Goal: Contribute content: Contribute content

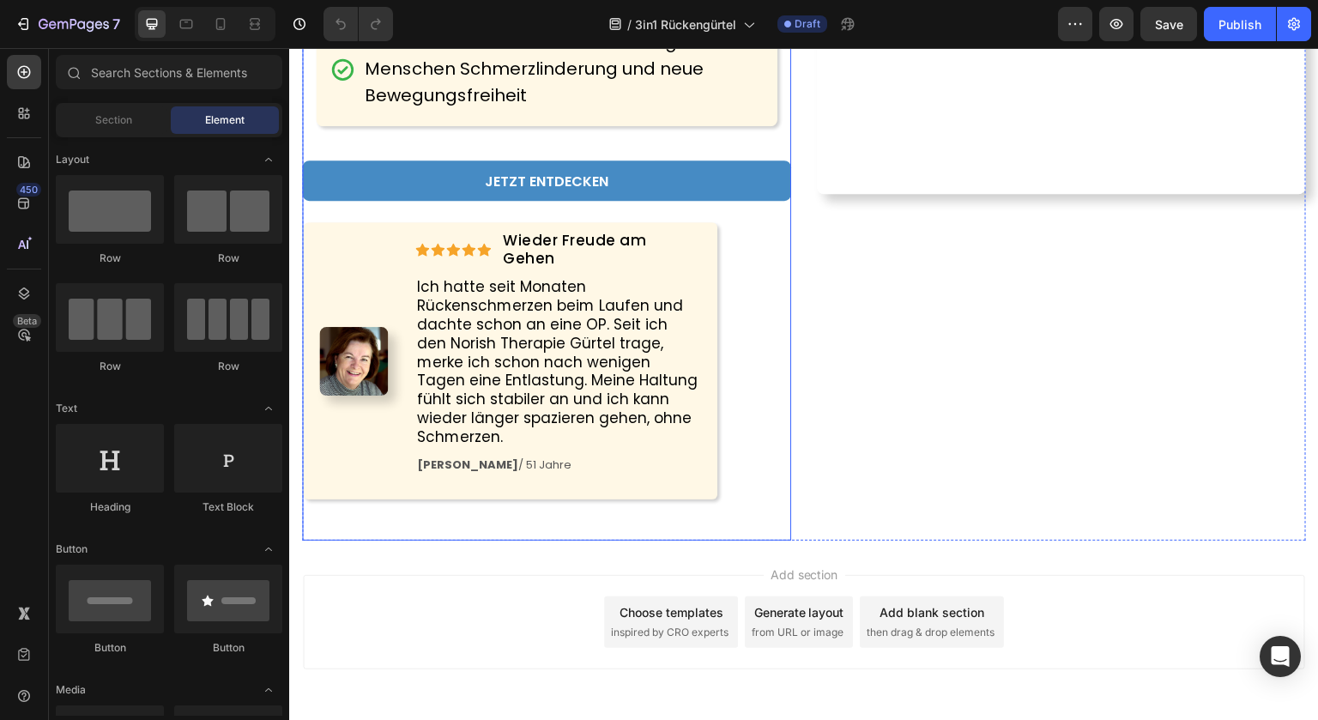
scroll to position [812, 0]
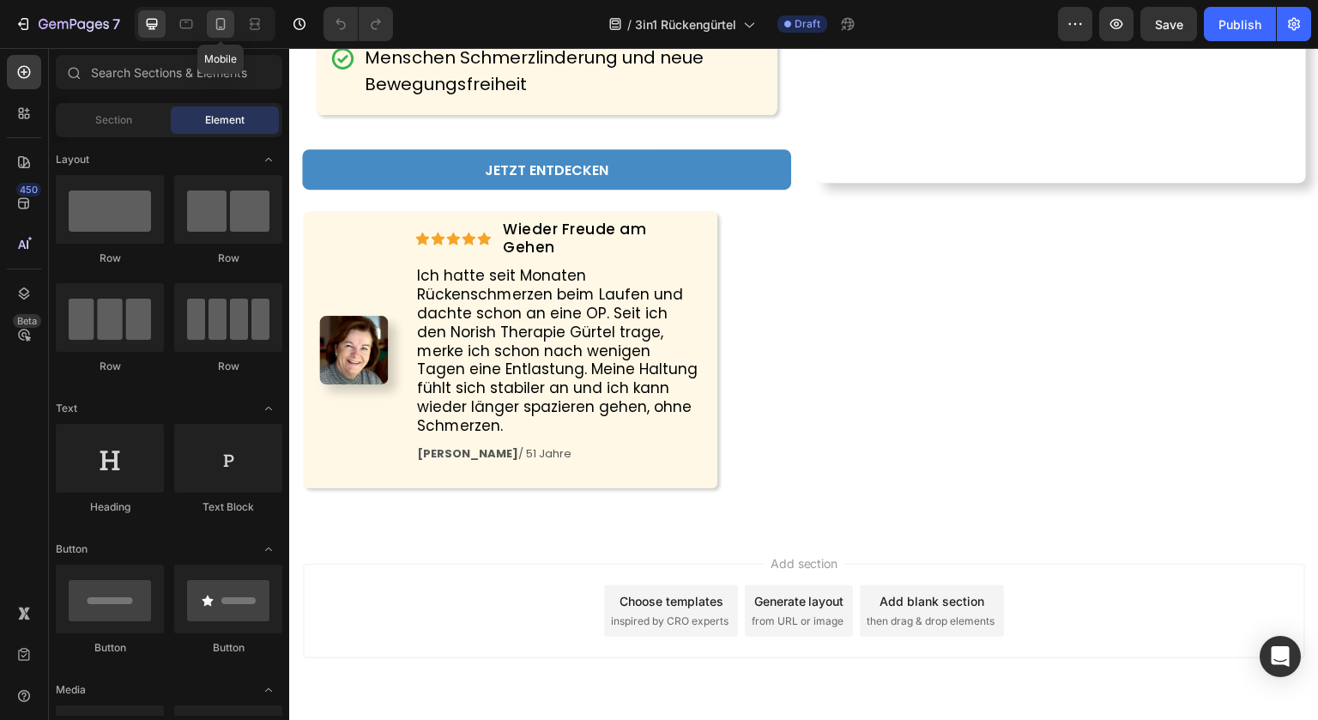
click at [215, 23] on icon at bounding box center [220, 23] width 17 height 17
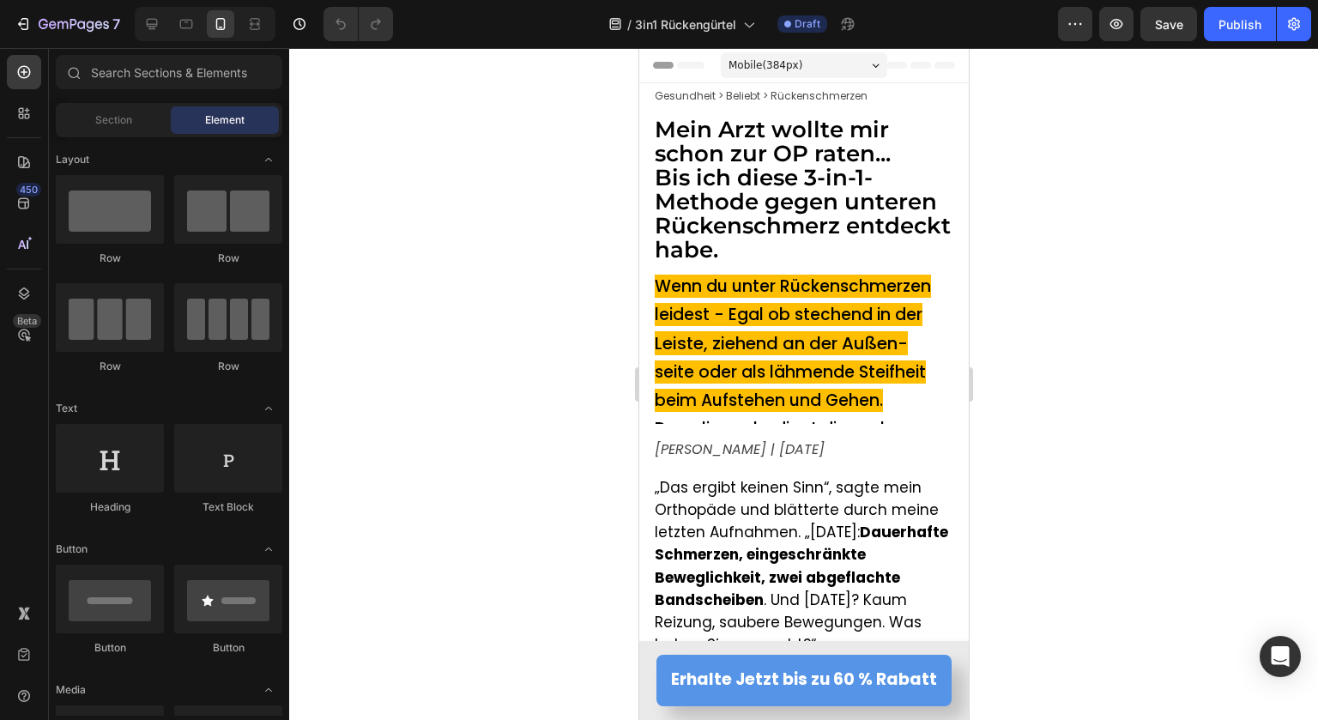
drag, startPoint x: 965, startPoint y: 162, endPoint x: 1606, endPoint y: 96, distance: 644.2
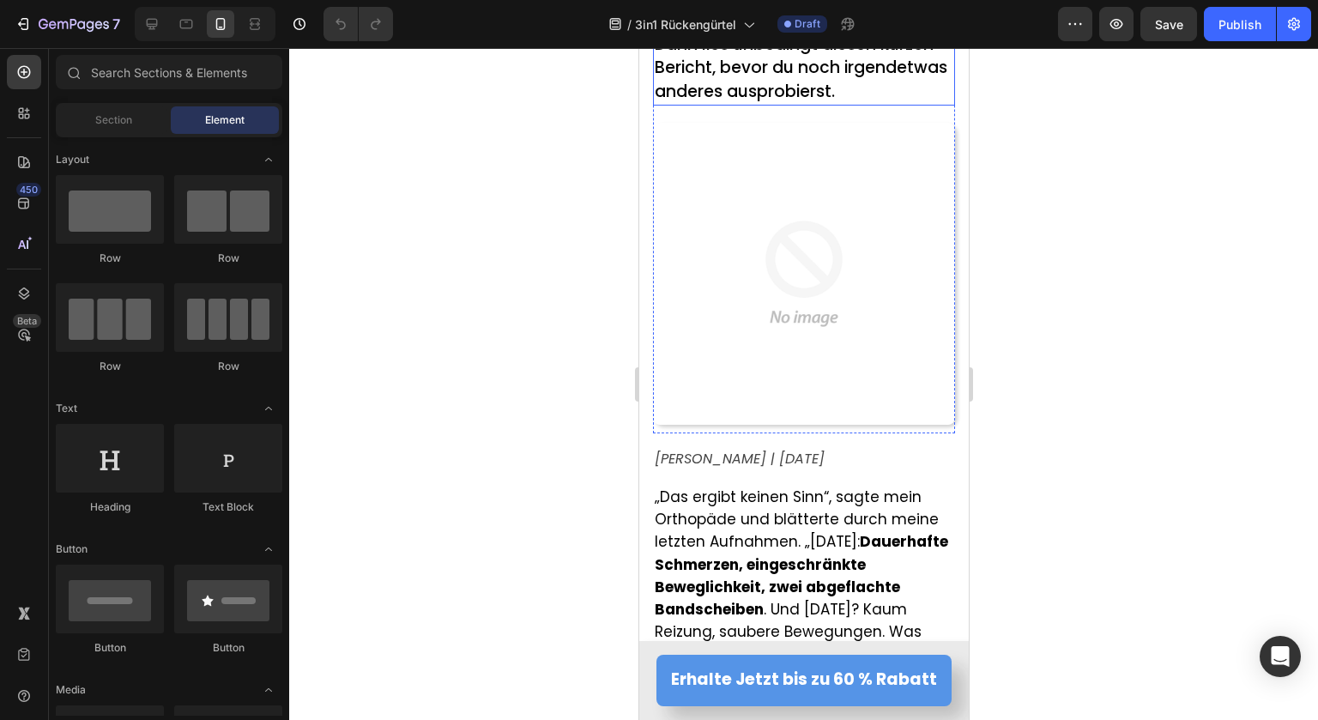
scroll to position [429, 0]
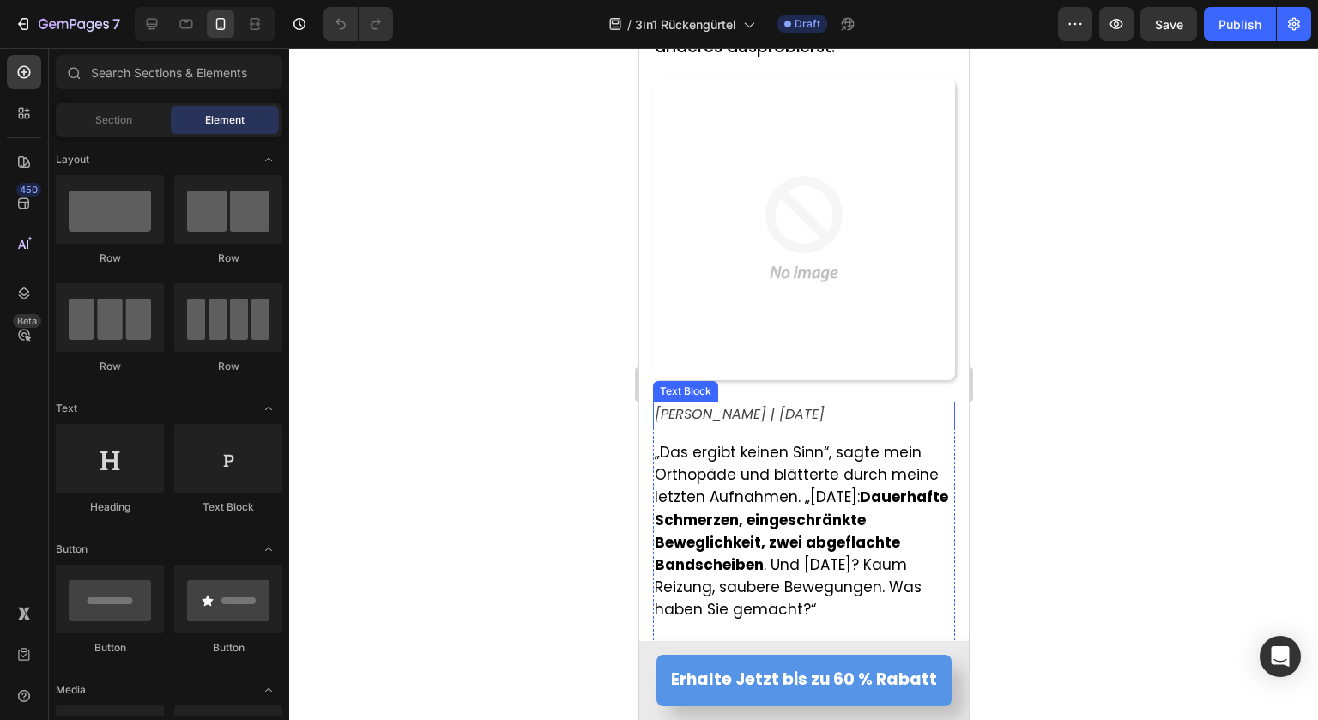
click at [721, 424] on span "Von Jana Keller | 16. August 2025" at bounding box center [739, 414] width 170 height 20
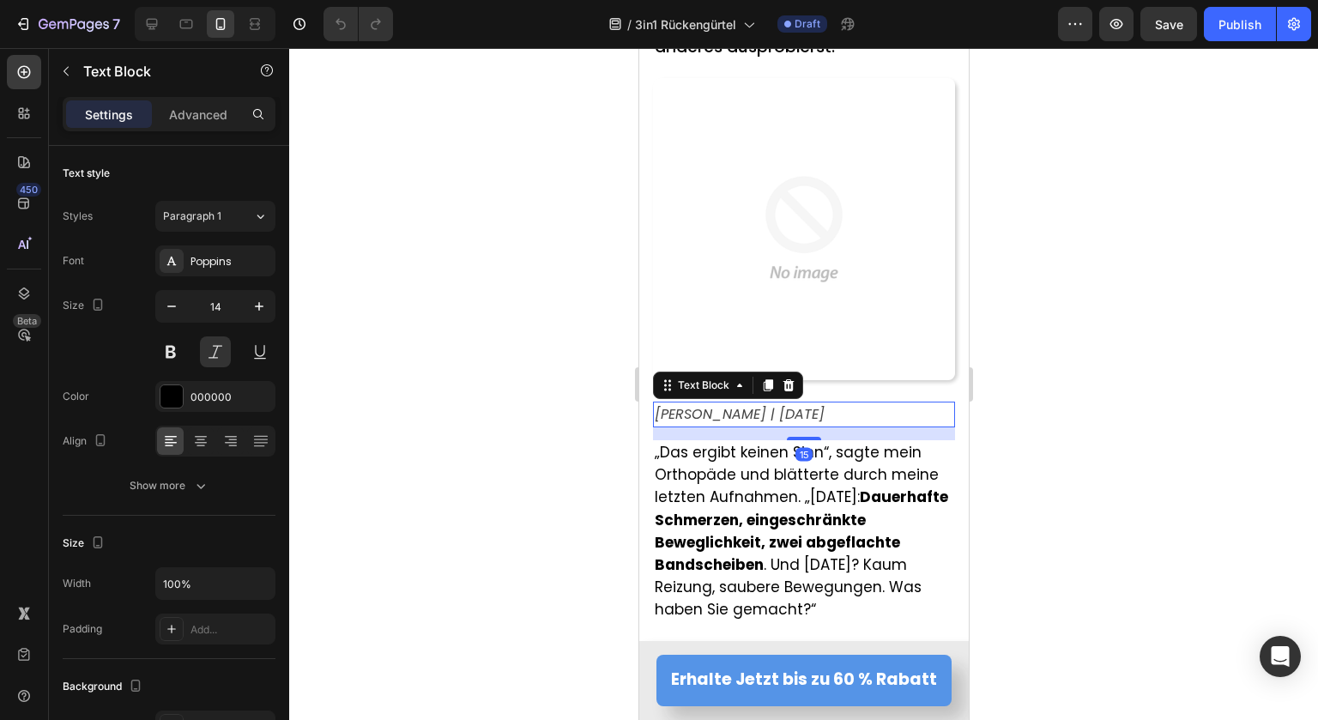
click at [824, 422] on span "Von Jana Keller | 16. August 2025" at bounding box center [739, 414] width 170 height 20
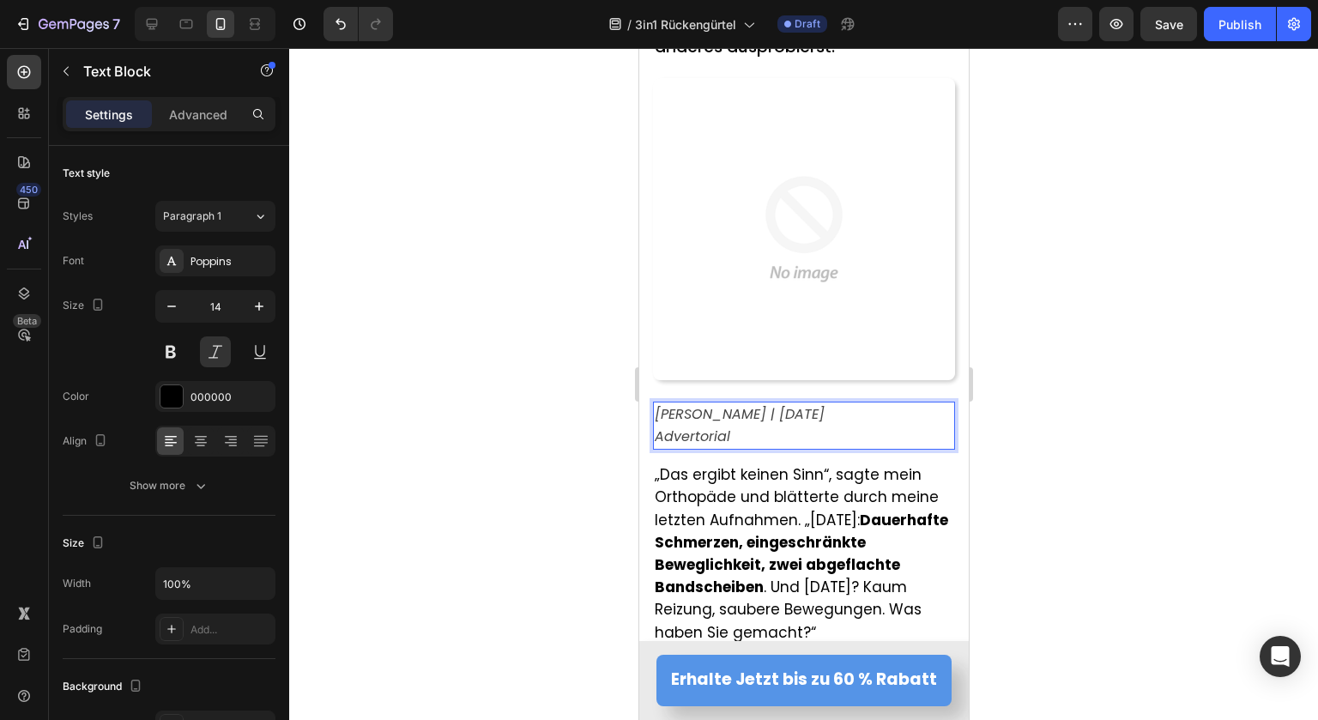
click at [686, 446] on span "Advertorial" at bounding box center [691, 436] width 75 height 20
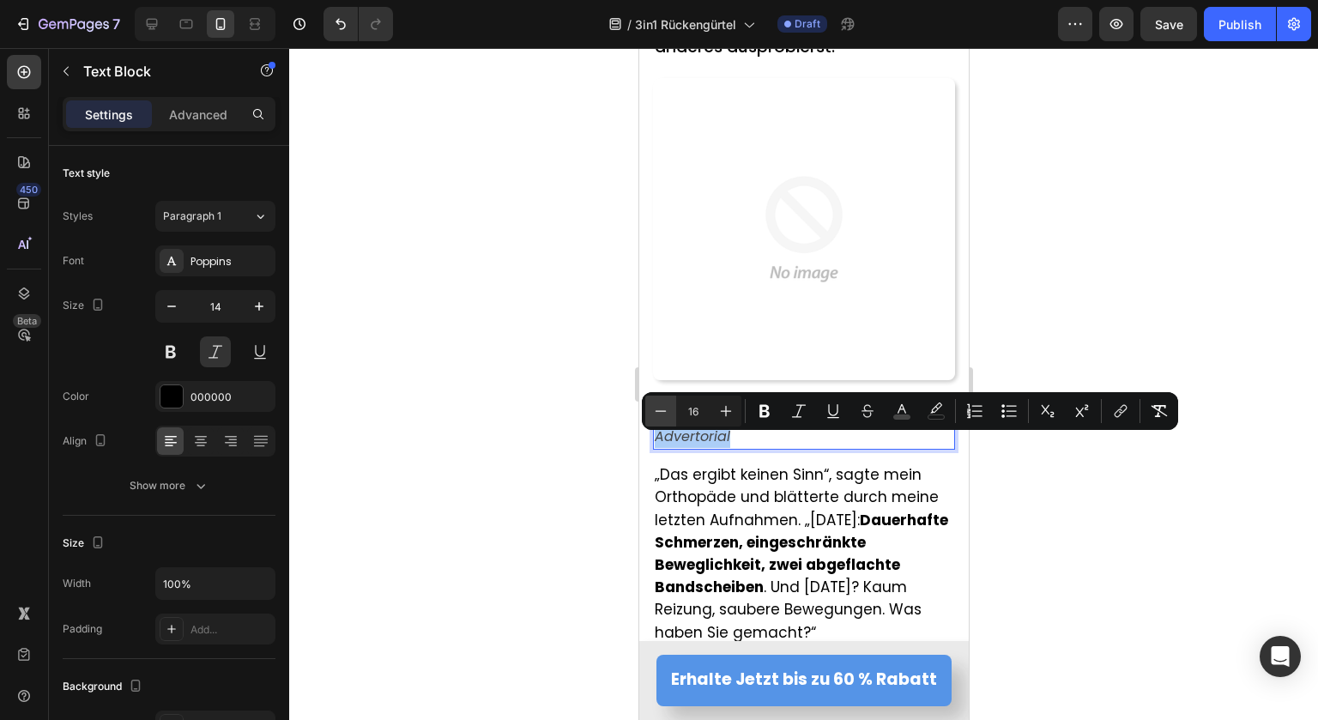
click at [658, 406] on icon "Editor contextual toolbar" at bounding box center [660, 410] width 17 height 17
type input "12"
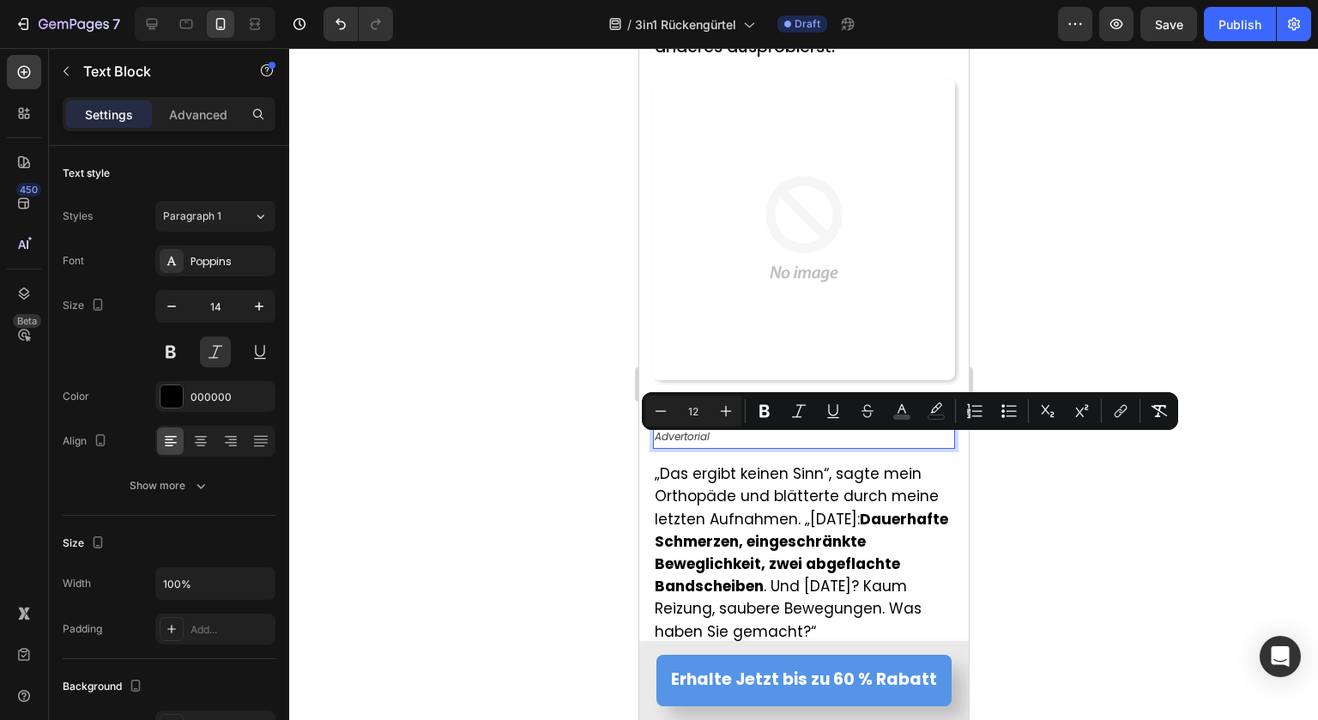
click at [577, 452] on div at bounding box center [803, 384] width 1029 height 672
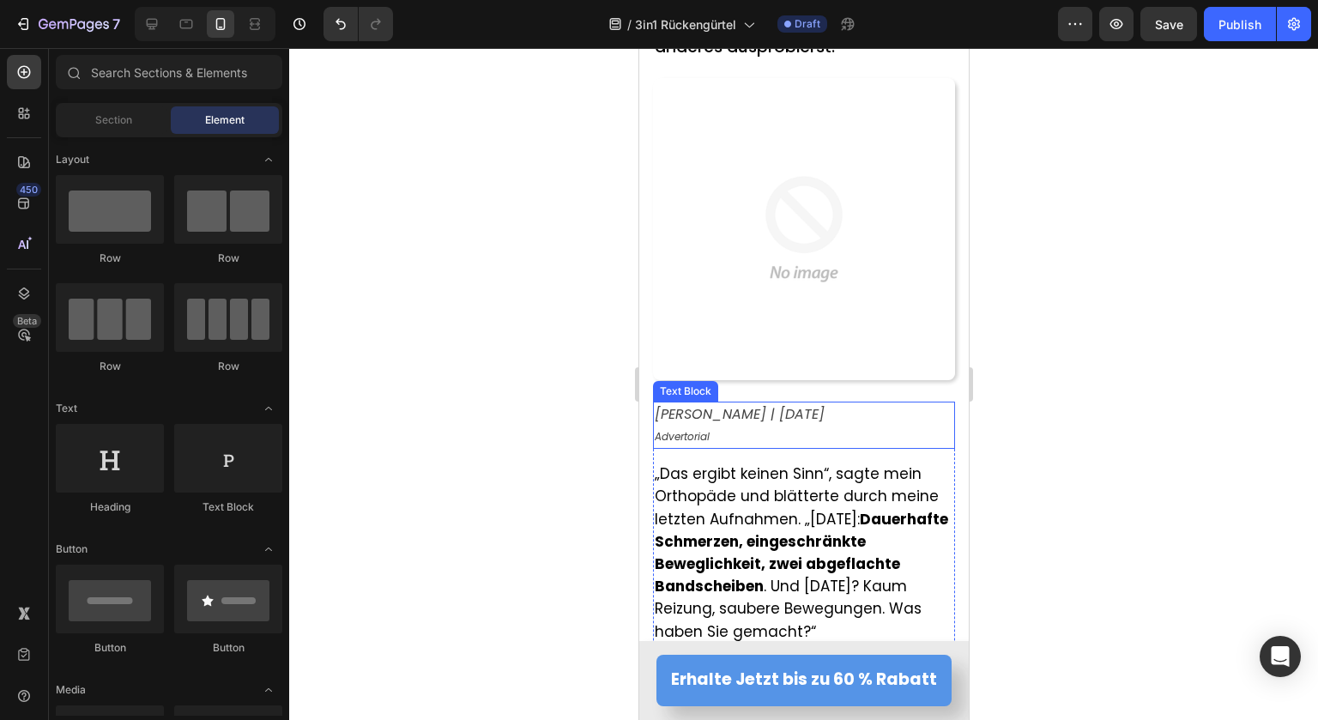
click at [741, 421] on span "Von Jana Keller | 16. August 2025" at bounding box center [739, 414] width 170 height 20
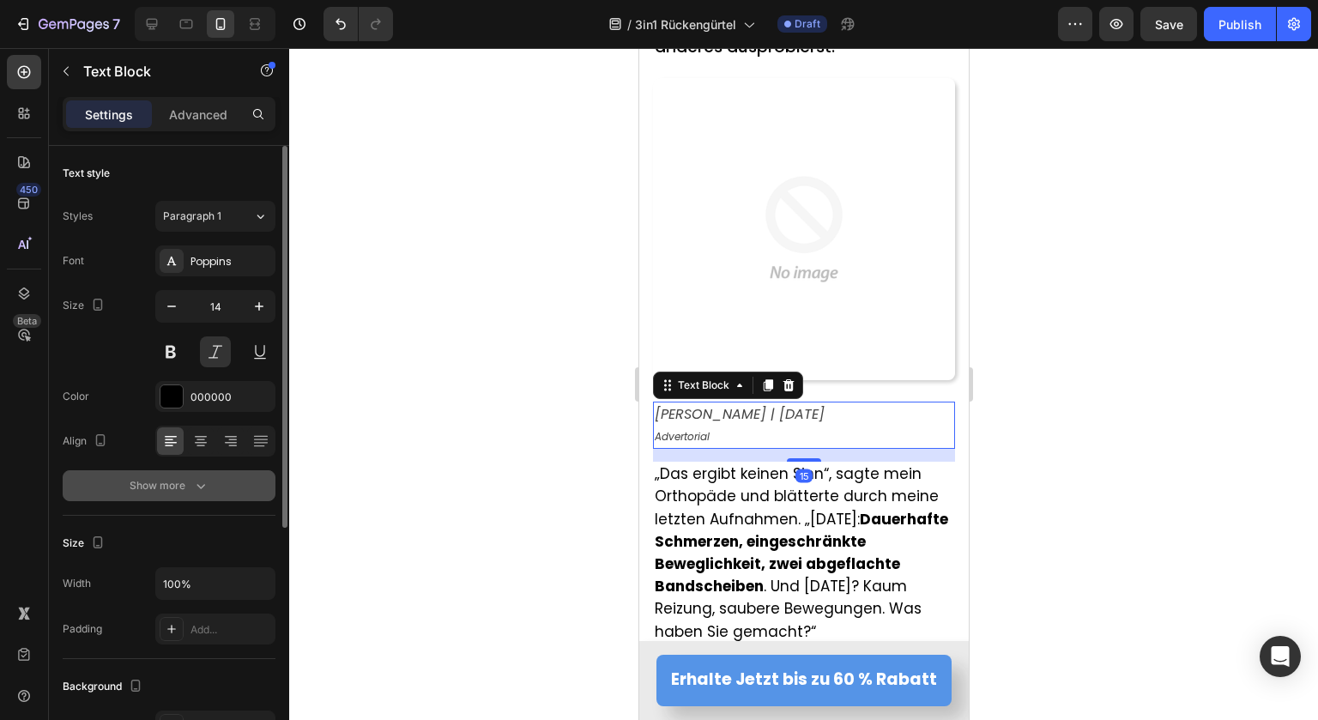
click at [168, 480] on div "Show more" at bounding box center [170, 485] width 80 height 17
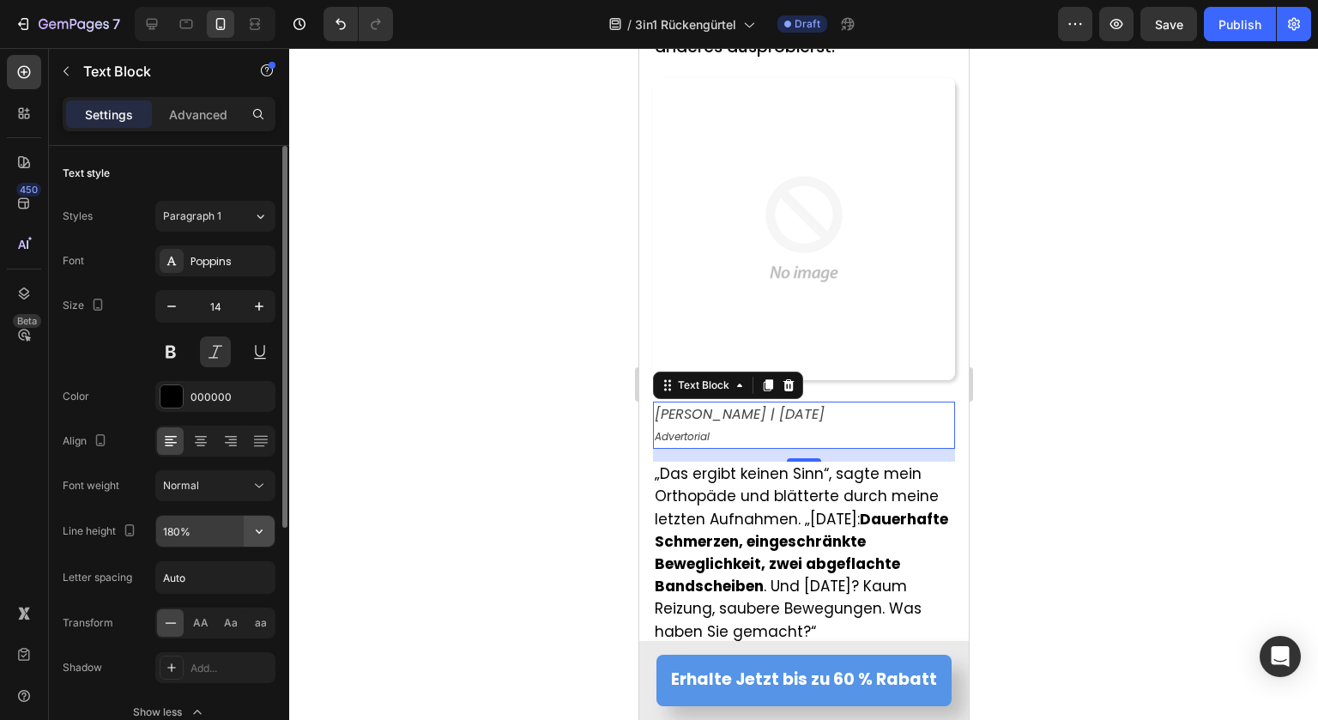
click at [257, 528] on icon "button" at bounding box center [259, 530] width 17 height 17
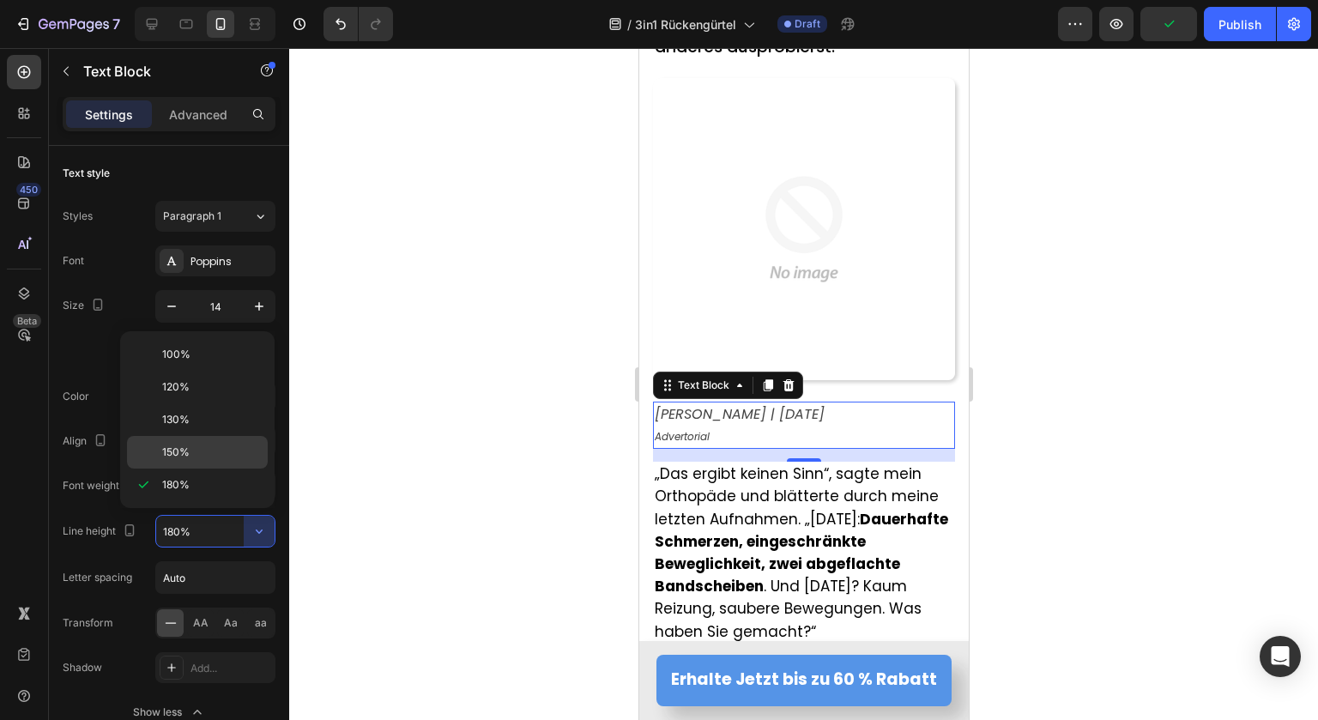
click at [178, 451] on span "150%" at bounding box center [175, 451] width 27 height 15
type input "150%"
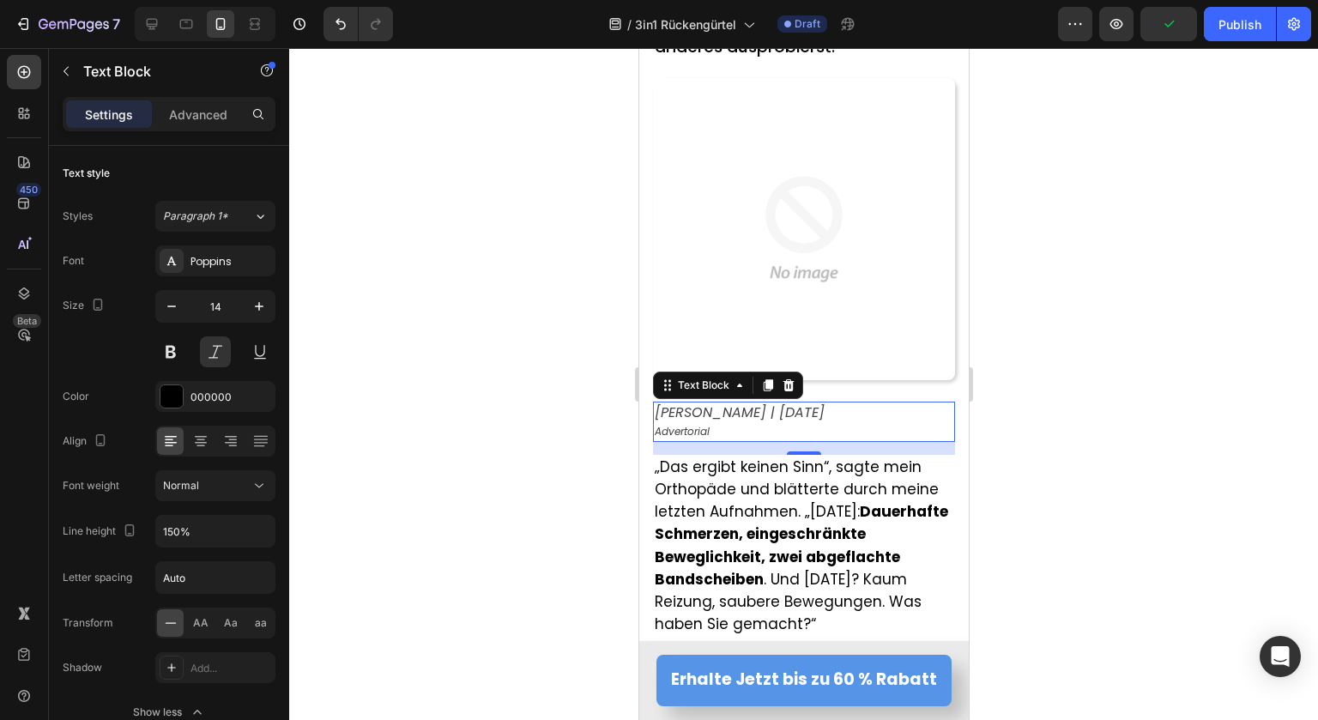
click at [498, 429] on div at bounding box center [803, 384] width 1029 height 672
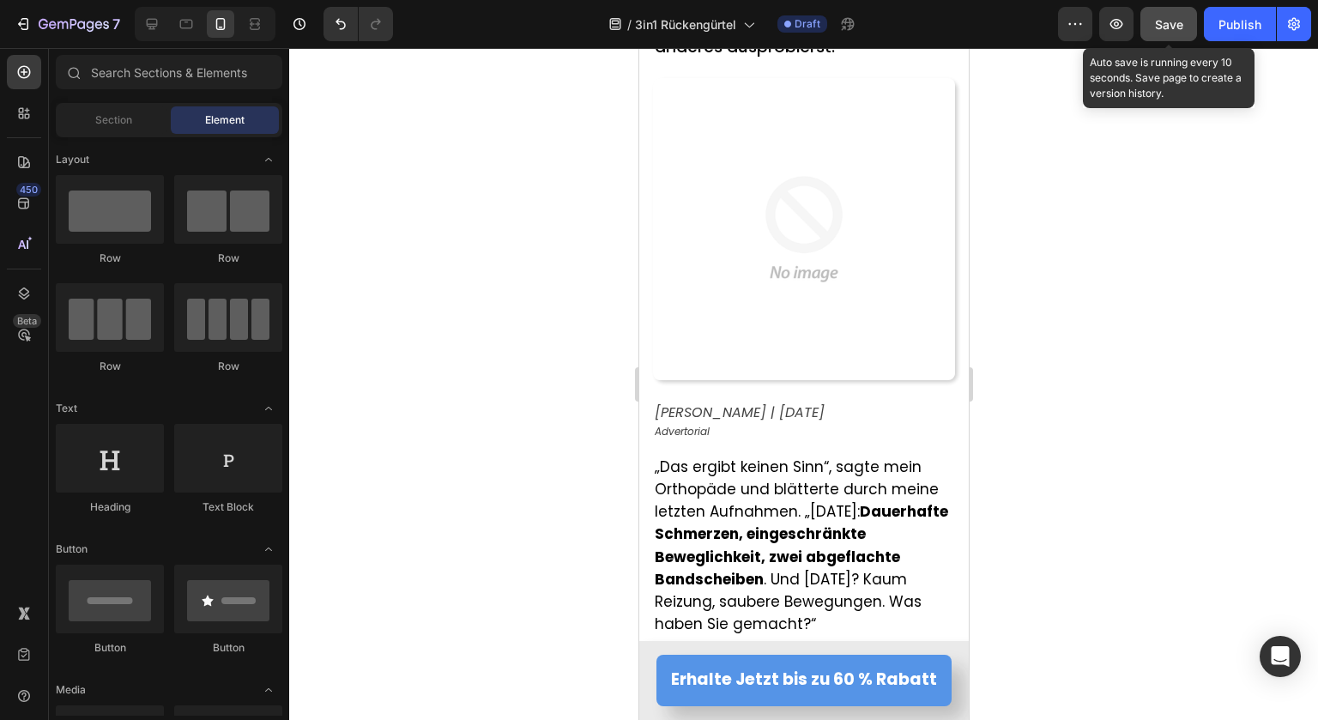
click at [1163, 25] on span "Save" at bounding box center [1169, 24] width 28 height 15
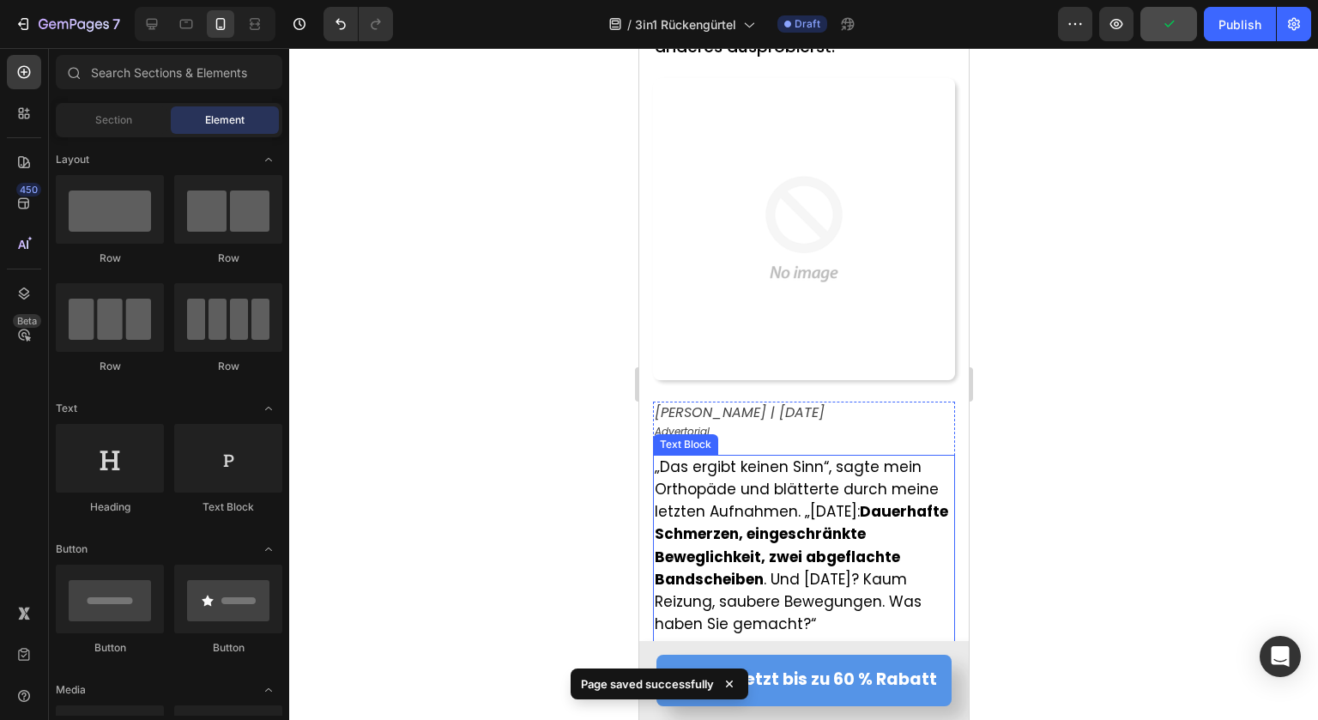
scroll to position [343, 0]
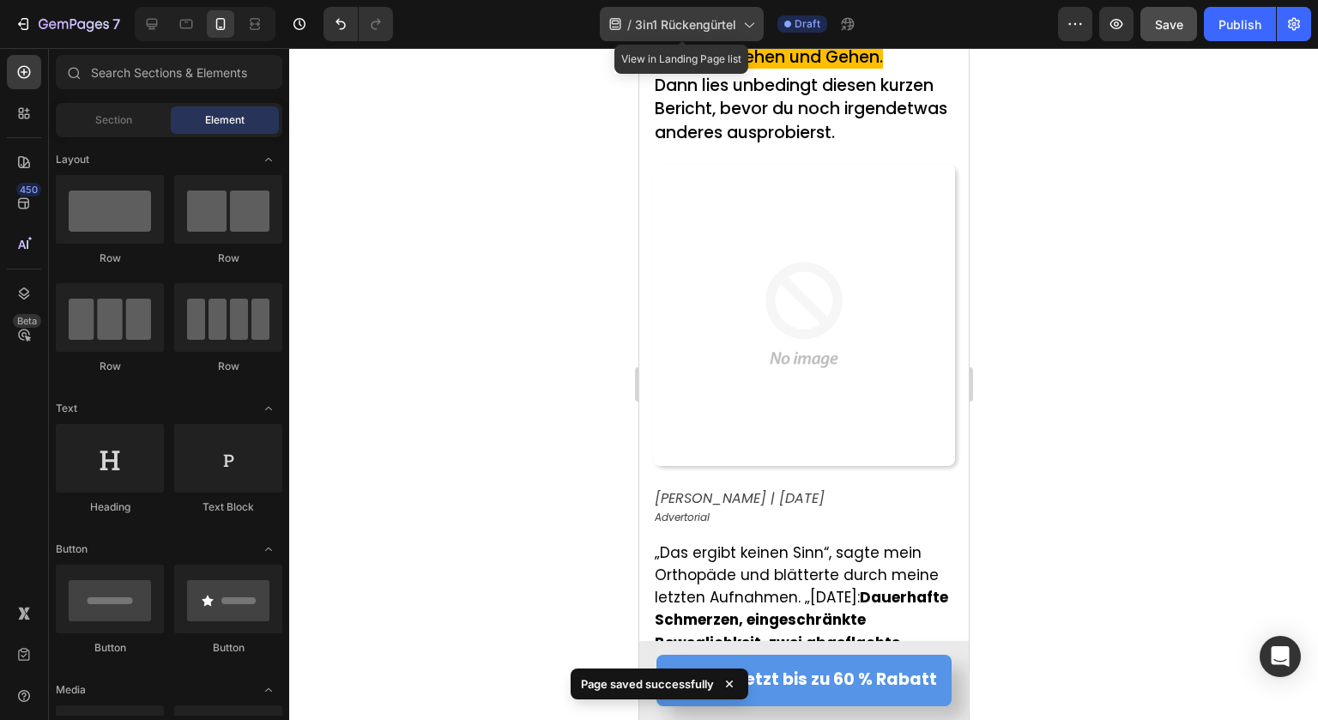
click at [703, 33] on span "3in1 Rückengürtel" at bounding box center [685, 24] width 101 height 18
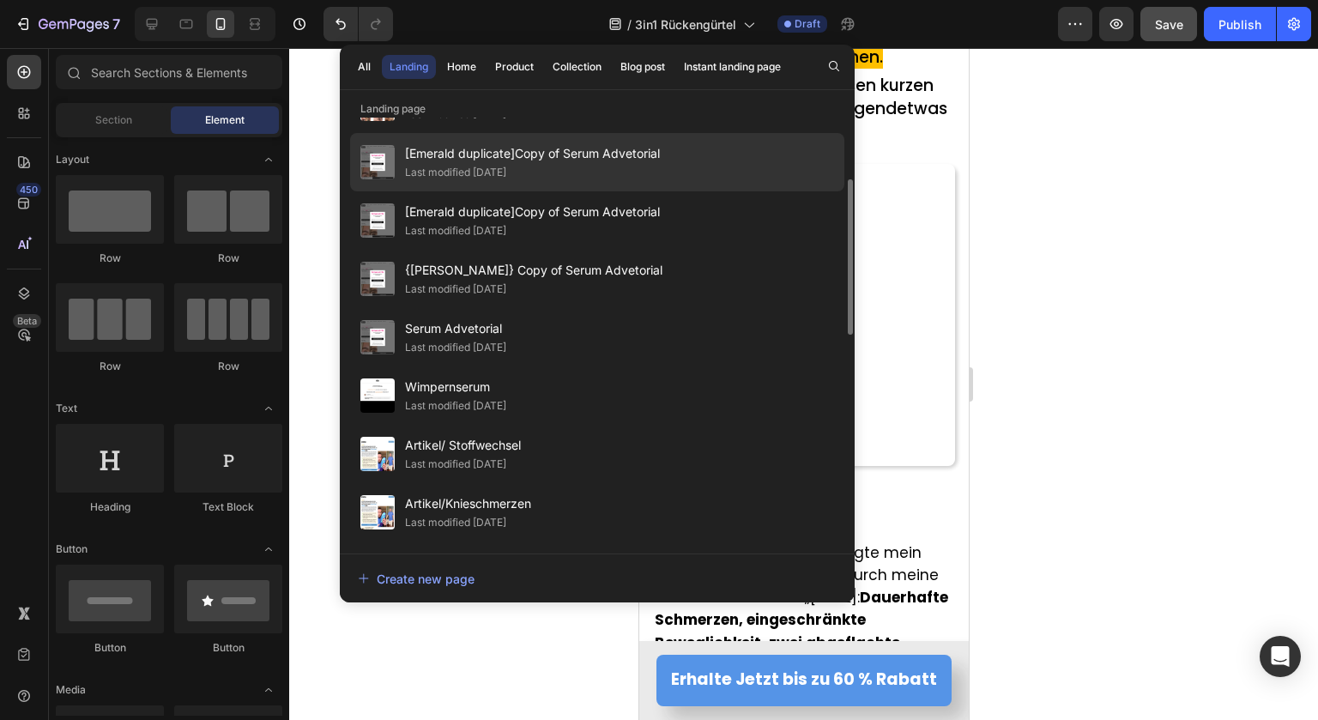
scroll to position [257, 0]
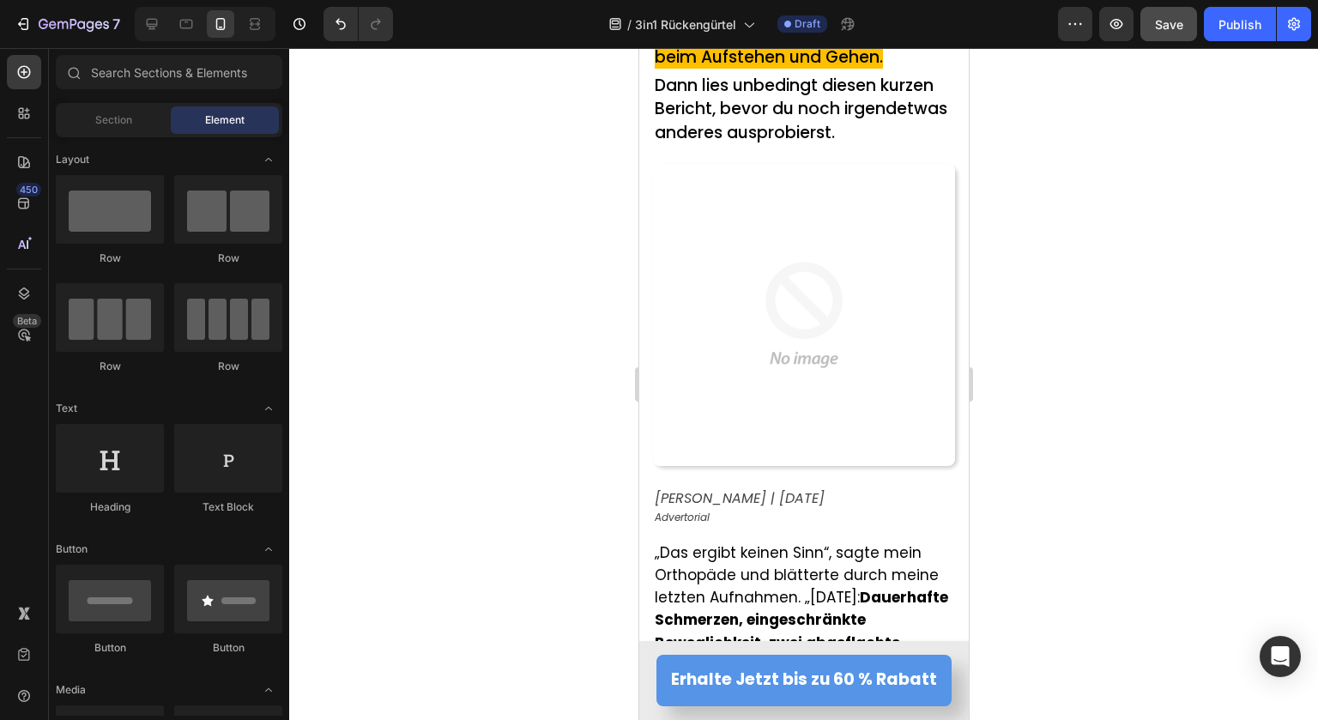
click at [1062, 373] on div at bounding box center [803, 384] width 1029 height 672
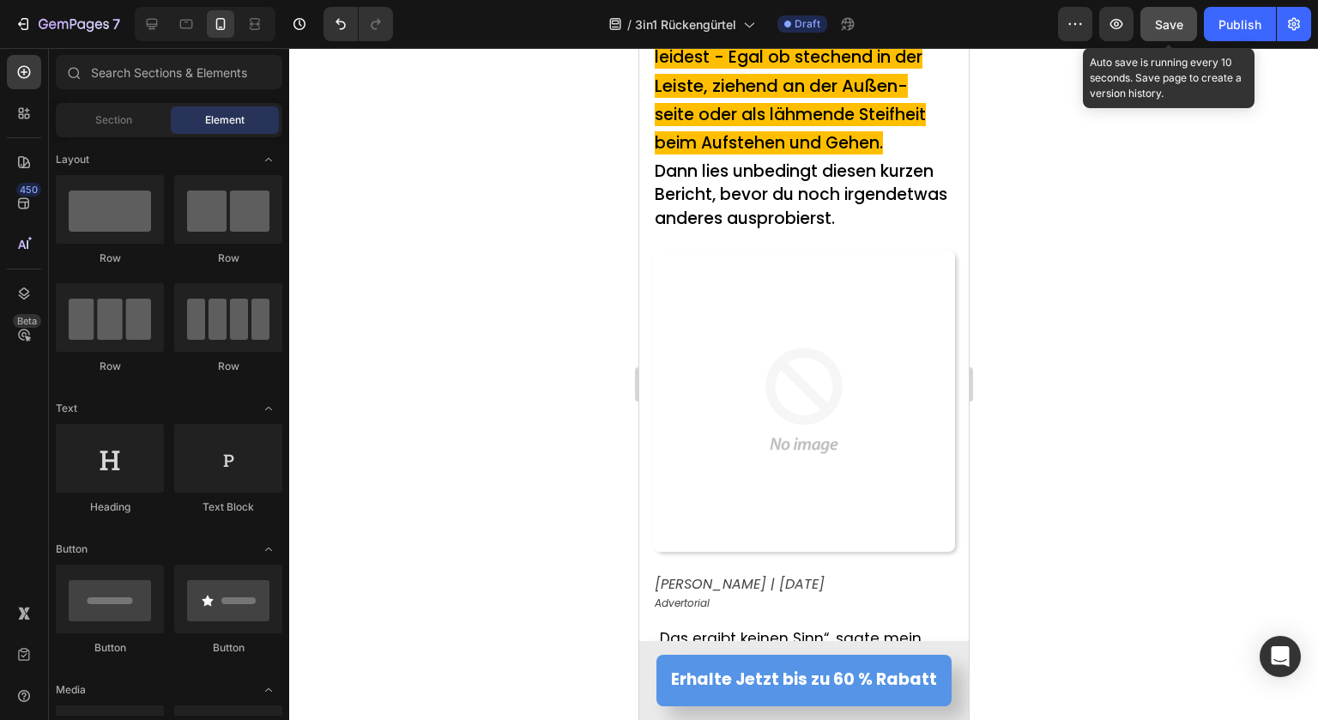
click at [1163, 31] on div "Save" at bounding box center [1169, 24] width 28 height 18
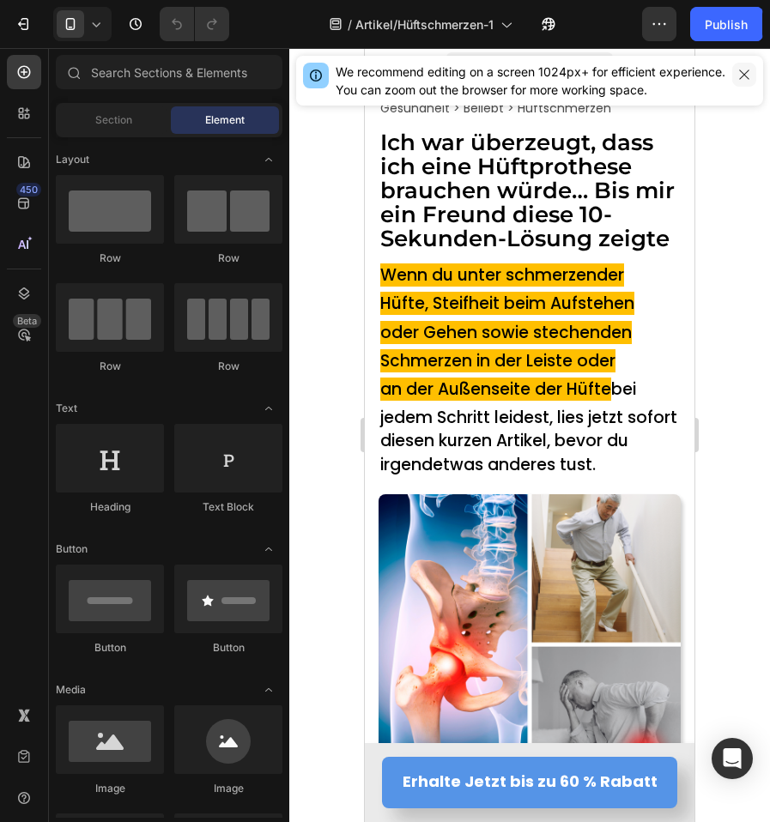
click at [743, 76] on icon "button" at bounding box center [744, 75] width 14 height 14
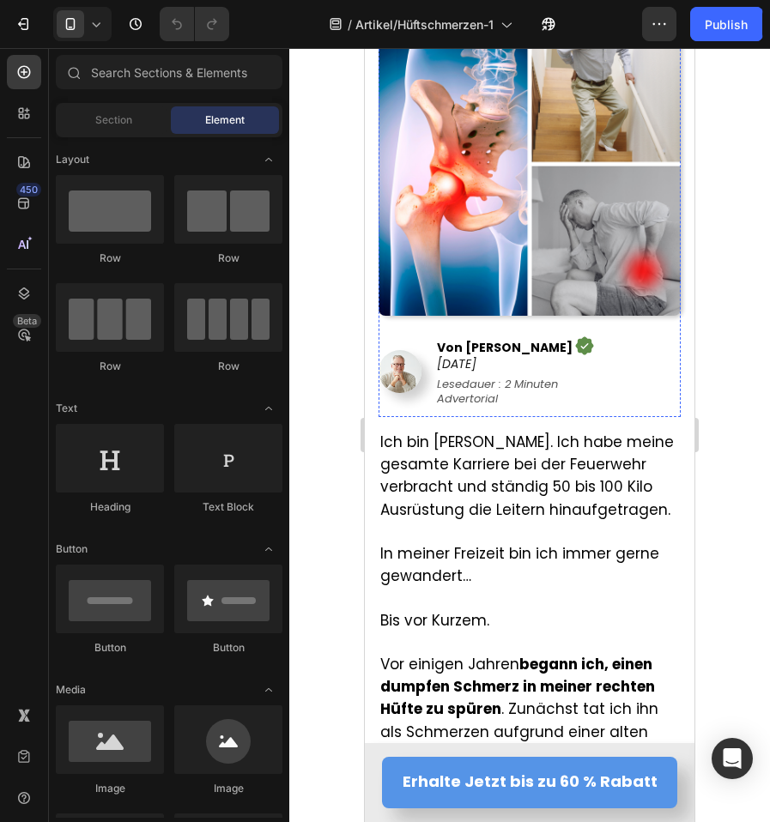
scroll to position [601, 0]
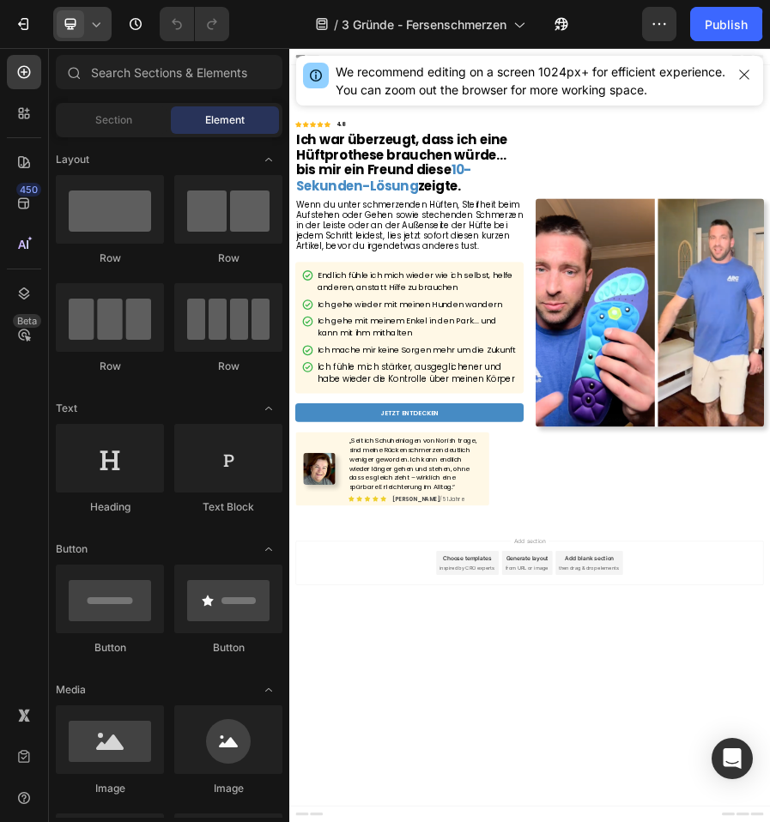
click at [86, 27] on div at bounding box center [82, 24] width 58 height 34
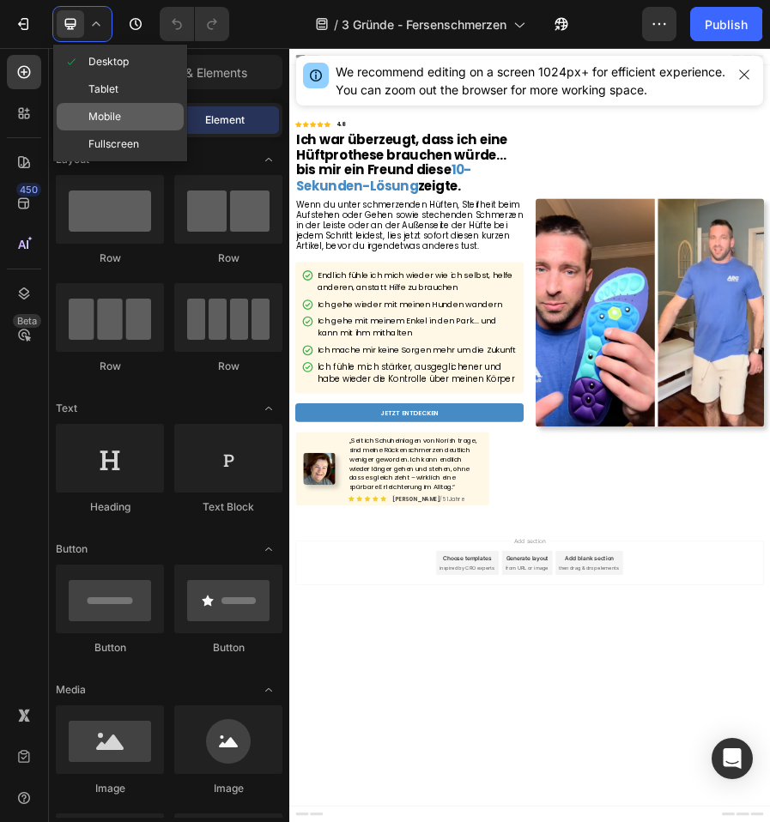
click at [100, 106] on div "Mobile" at bounding box center [120, 116] width 127 height 27
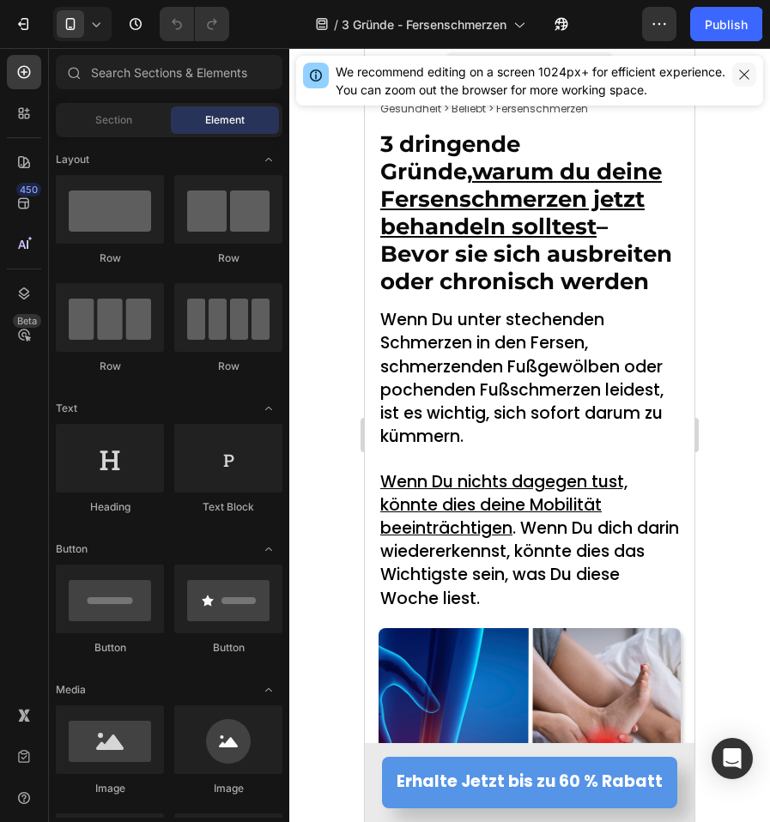
click at [743, 77] on icon "button" at bounding box center [744, 75] width 14 height 14
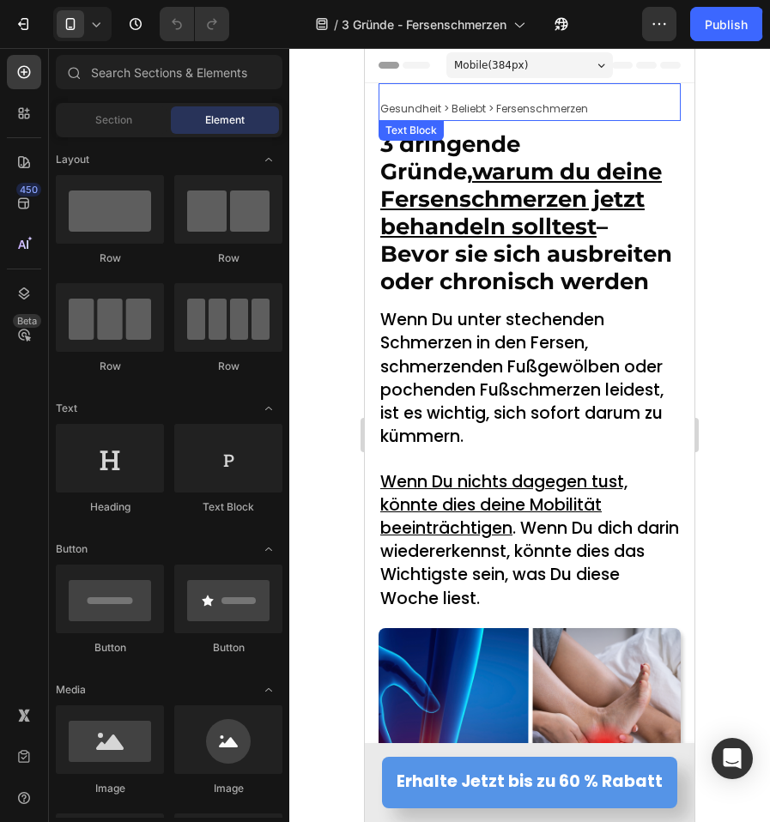
click at [594, 113] on p "Gesundheit > Beliebt > Fersenschmerzen" at bounding box center [529, 108] width 299 height 21
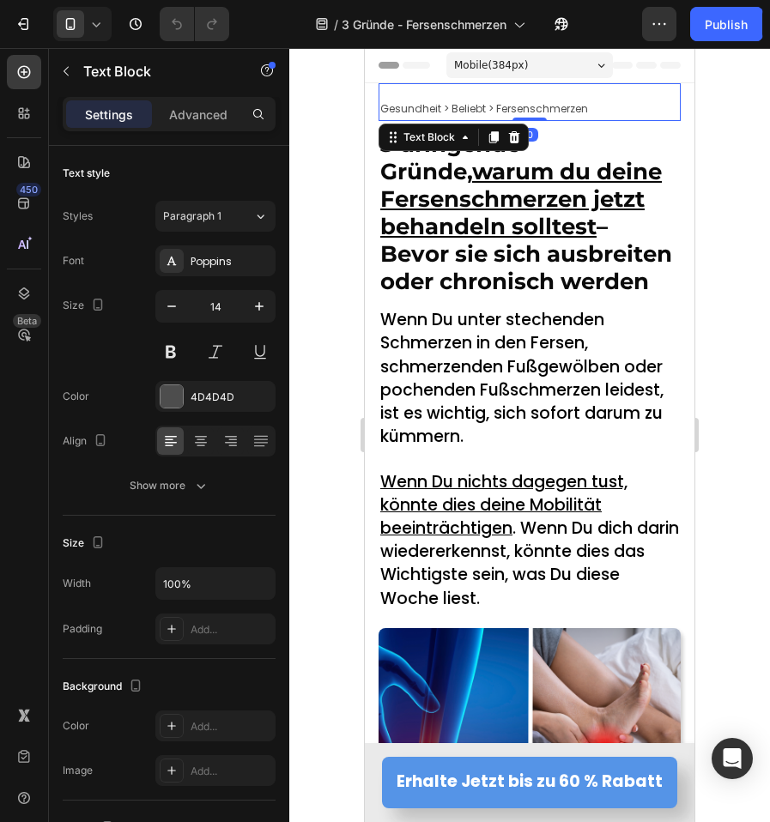
click at [591, 112] on p "Gesundheit > Beliebt > Fersenschmerzen" at bounding box center [529, 108] width 299 height 21
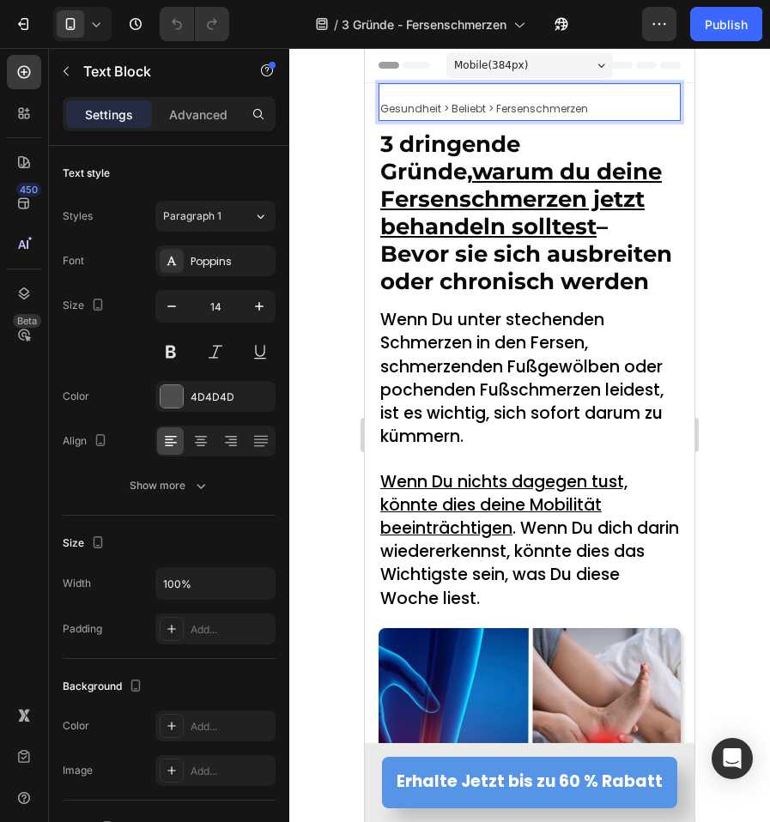
click at [720, 414] on div at bounding box center [529, 435] width 480 height 774
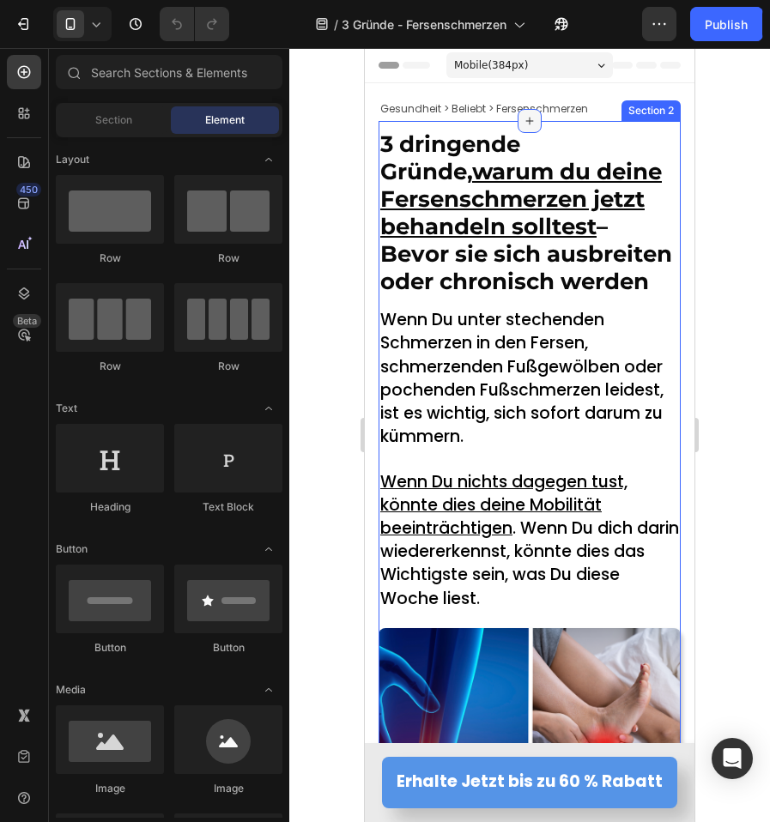
click at [529, 116] on icon at bounding box center [529, 121] width 14 height 14
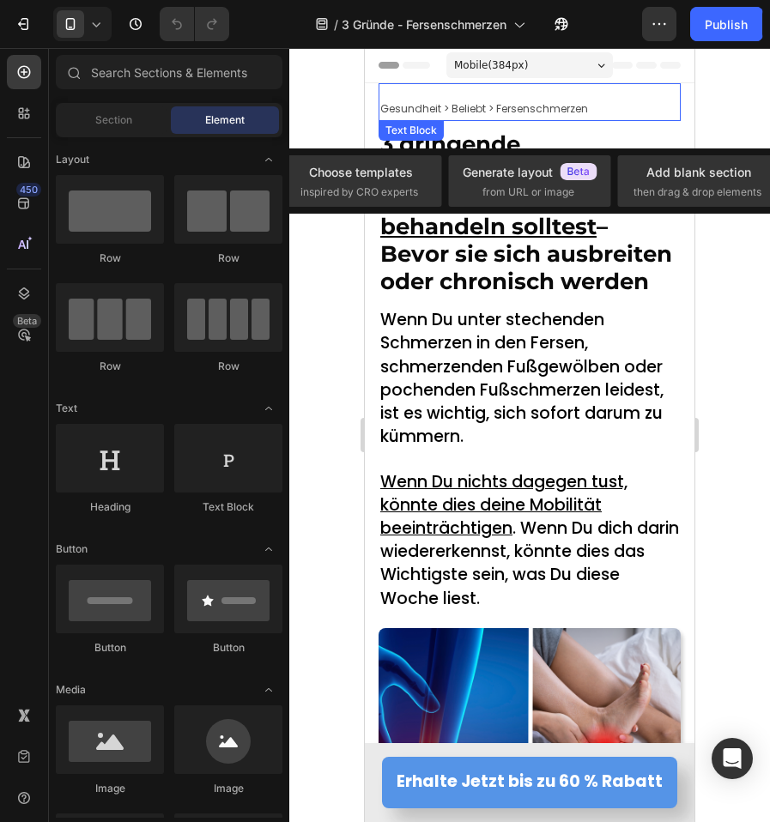
click at [560, 112] on span "Gesundheit > Beliebt > Fersenschmerzen" at bounding box center [484, 108] width 208 height 15
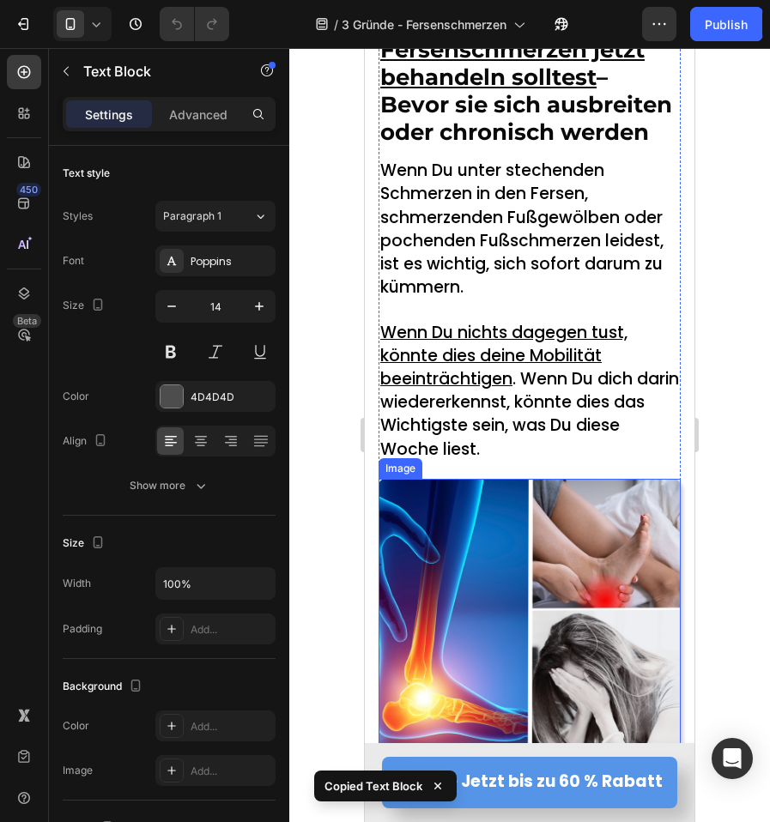
scroll to position [172, 0]
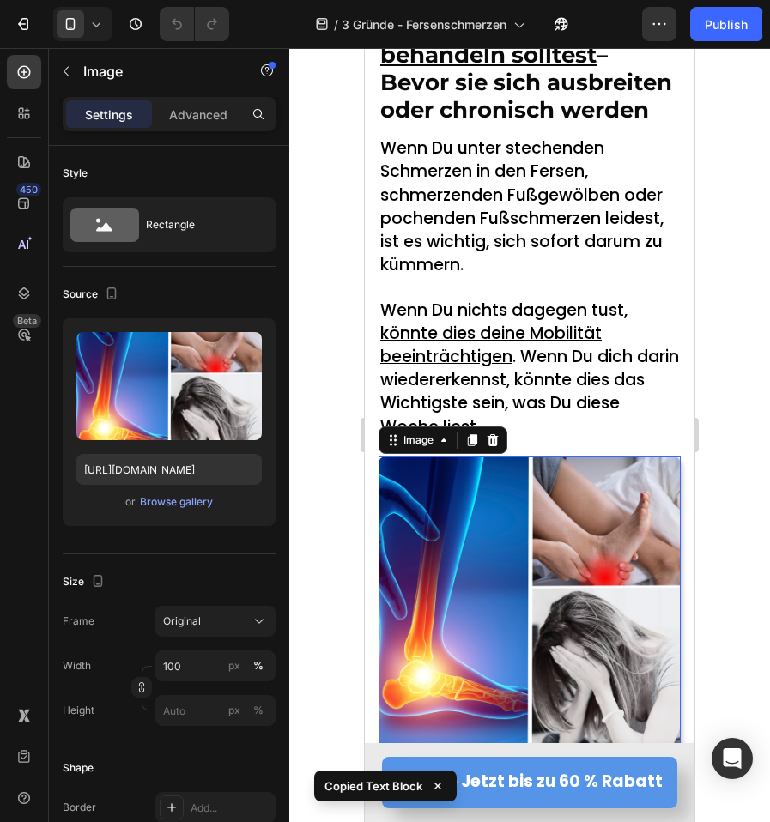
click at [506, 608] on img at bounding box center [529, 607] width 302 height 302
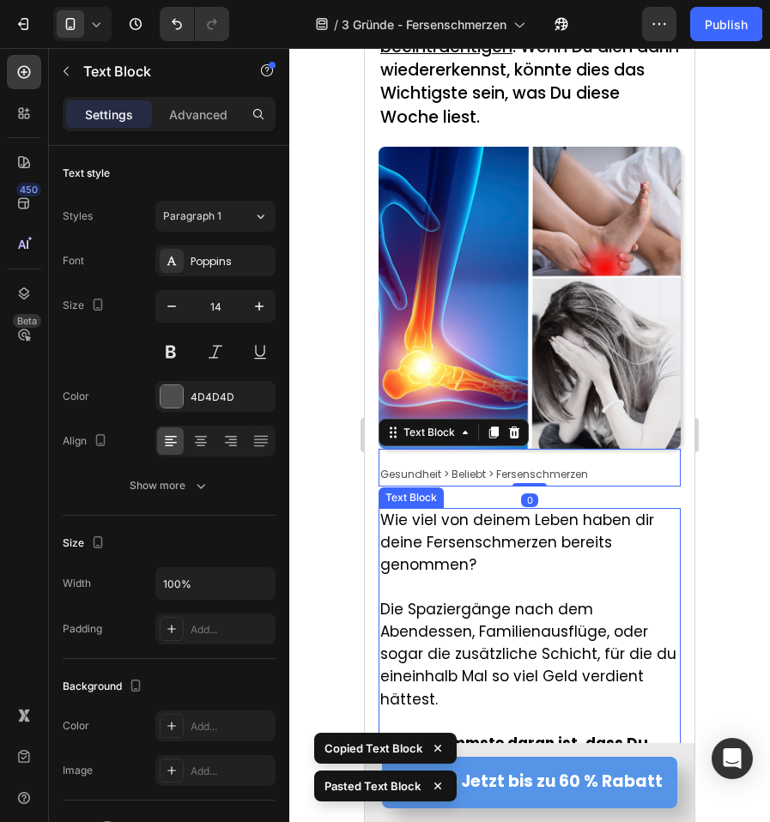
scroll to position [515, 0]
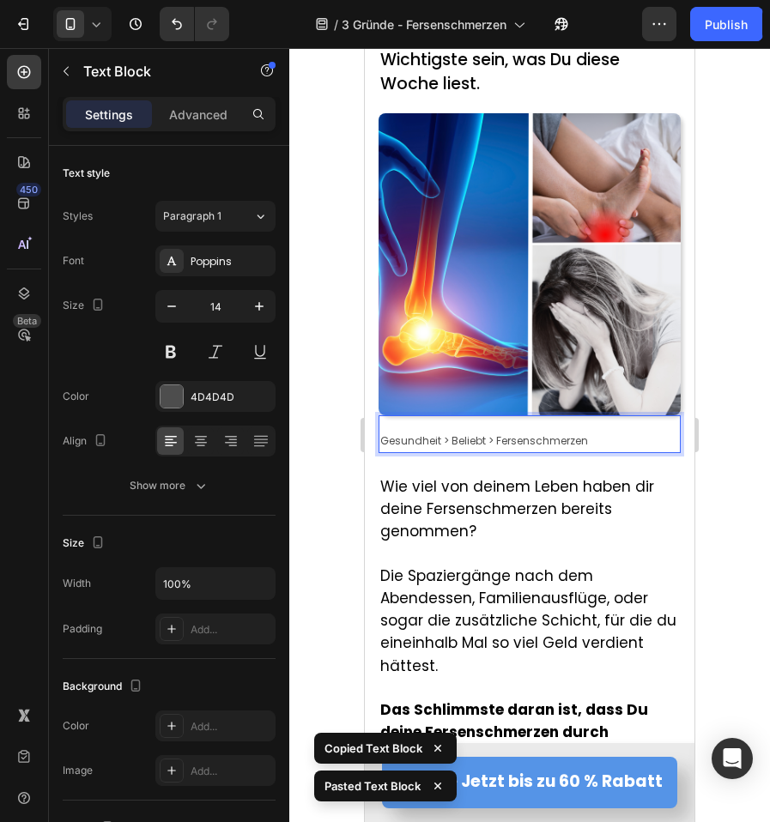
click at [461, 448] on span "Gesundheit > Beliebt > Fersenschmerzen" at bounding box center [484, 440] width 208 height 15
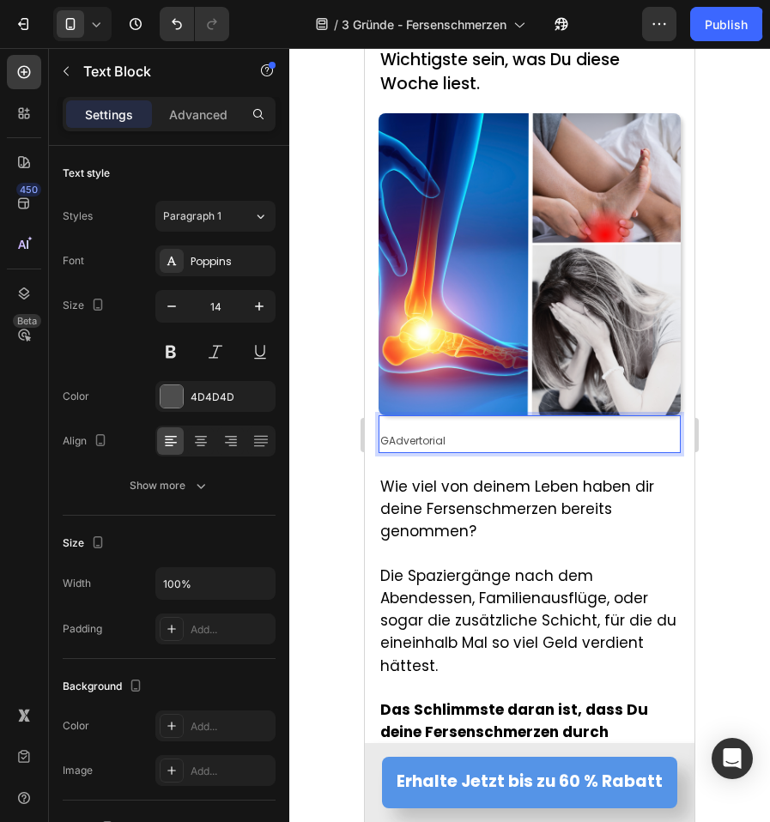
click at [388, 448] on span "GAdvertorial" at bounding box center [412, 440] width 65 height 15
click at [331, 444] on div at bounding box center [529, 435] width 480 height 774
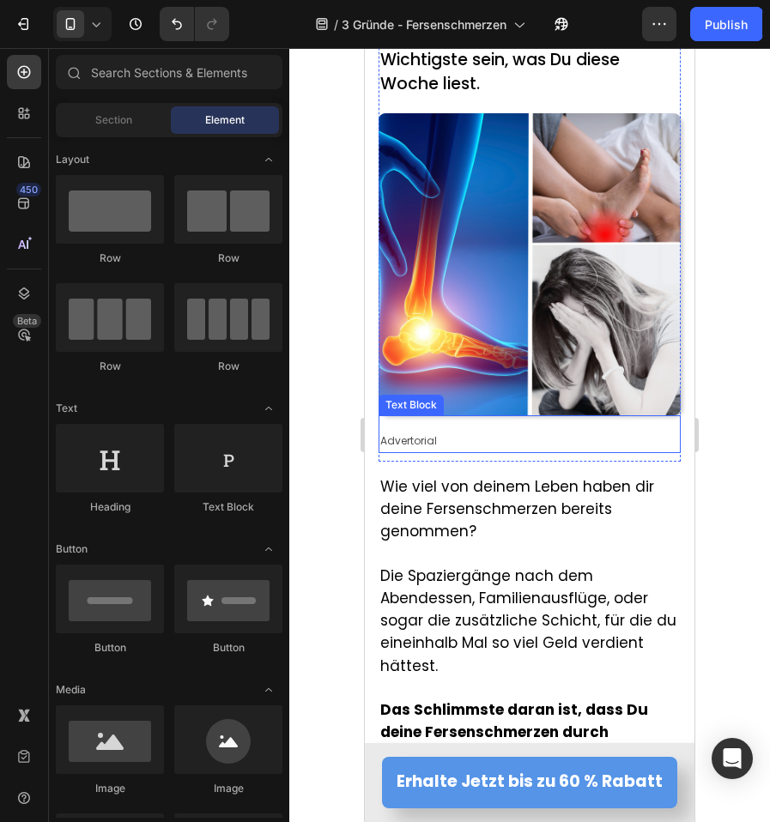
click at [450, 453] on div "Advertorial" at bounding box center [529, 440] width 302 height 25
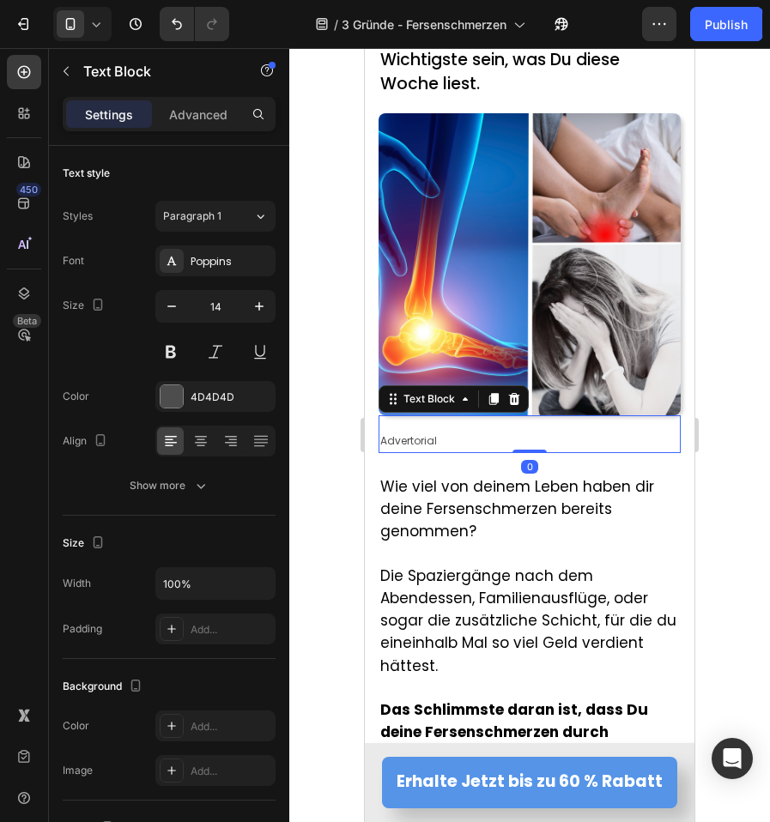
click at [329, 444] on div at bounding box center [529, 435] width 480 height 774
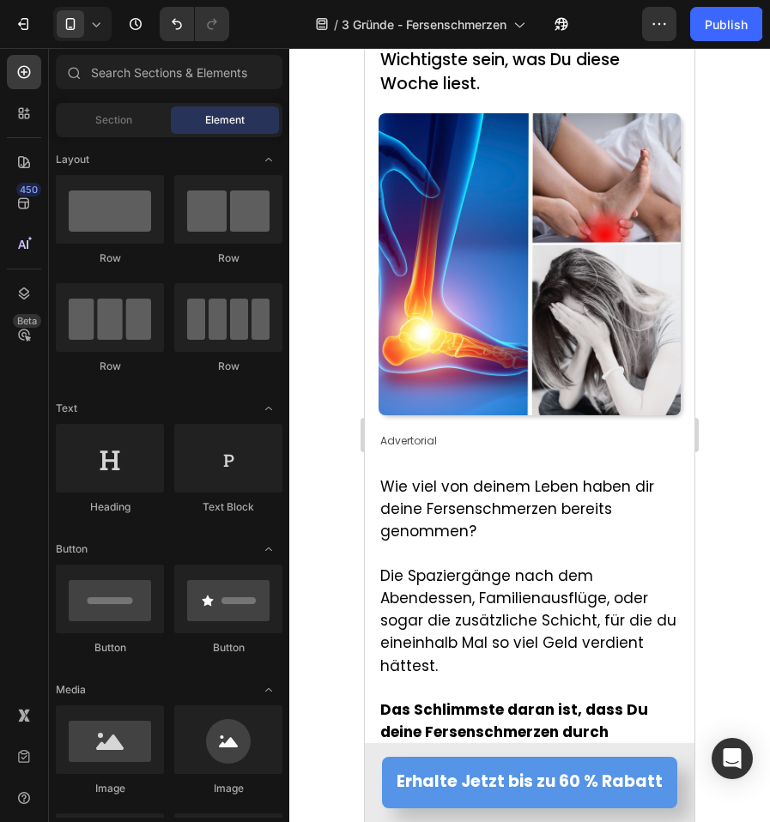
click at [468, 390] on img at bounding box center [529, 264] width 302 height 302
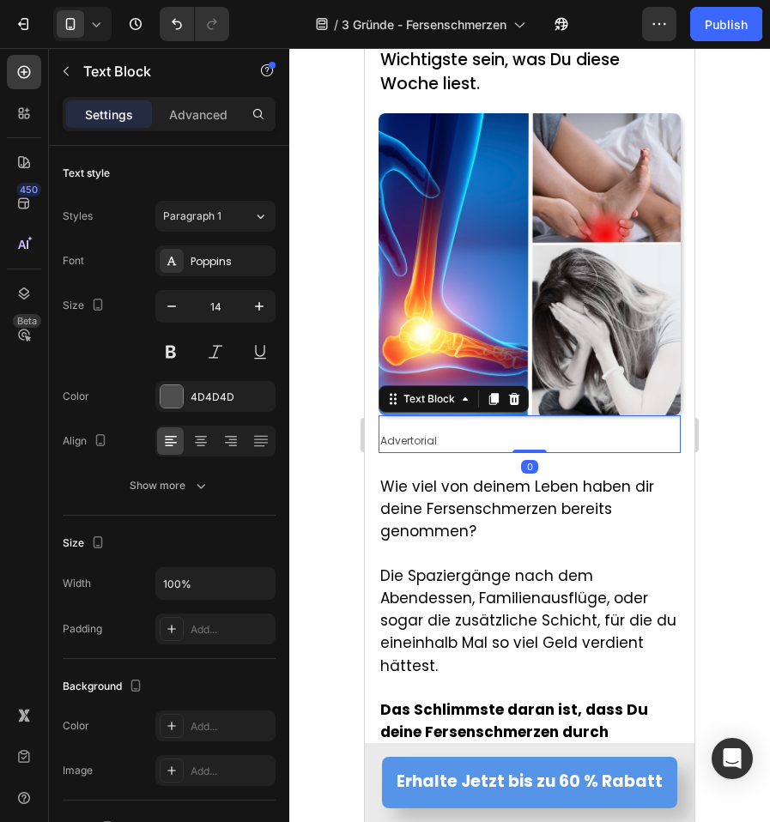
click at [475, 450] on p "Advertorial" at bounding box center [529, 440] width 299 height 21
click at [190, 108] on p "Advanced" at bounding box center [198, 115] width 58 height 18
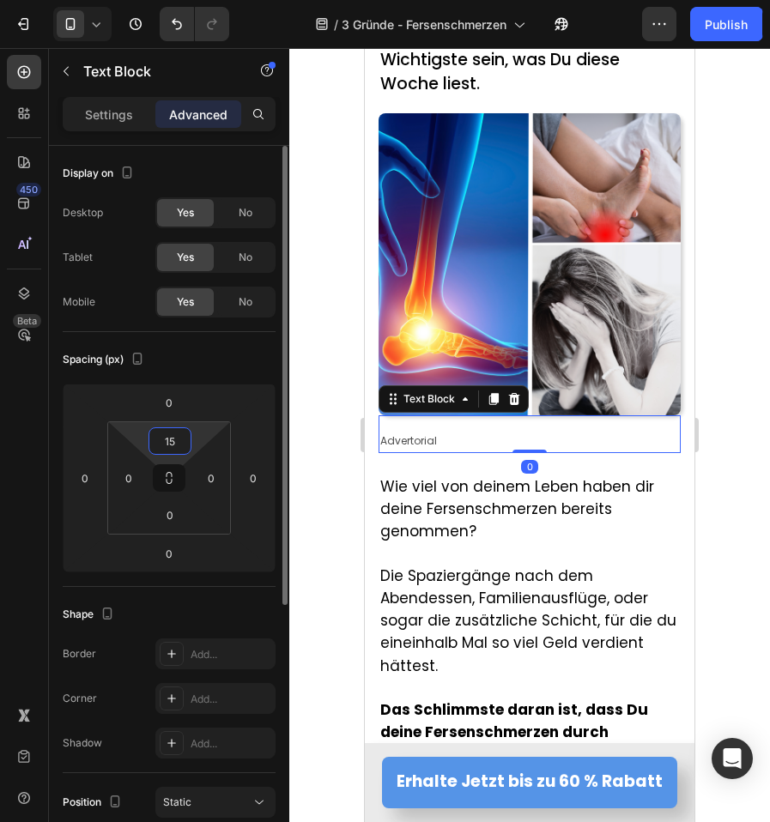
click at [165, 444] on input "15" at bounding box center [170, 441] width 34 height 26
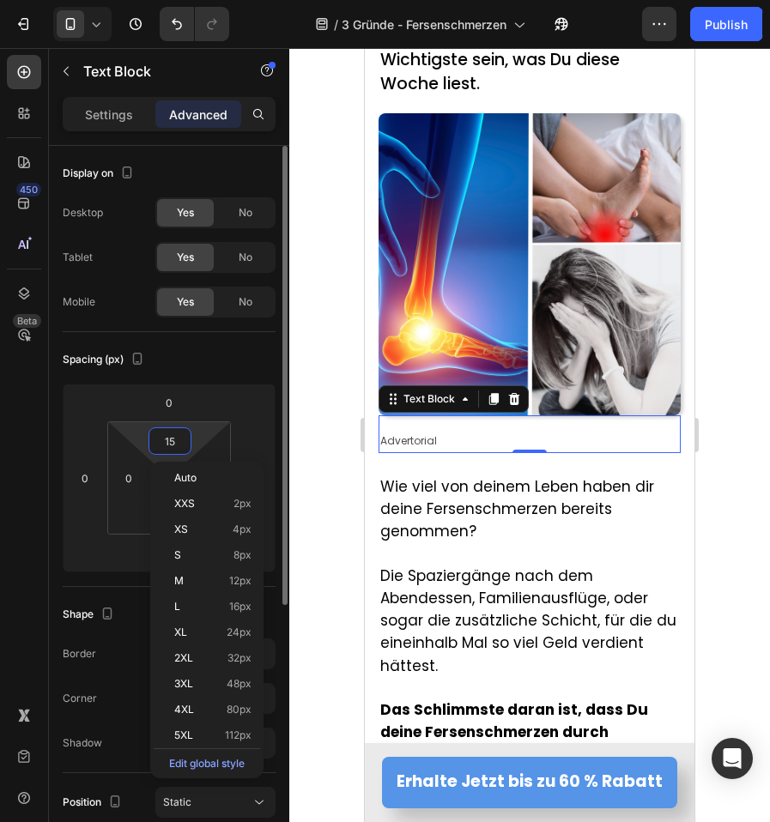
type input "5"
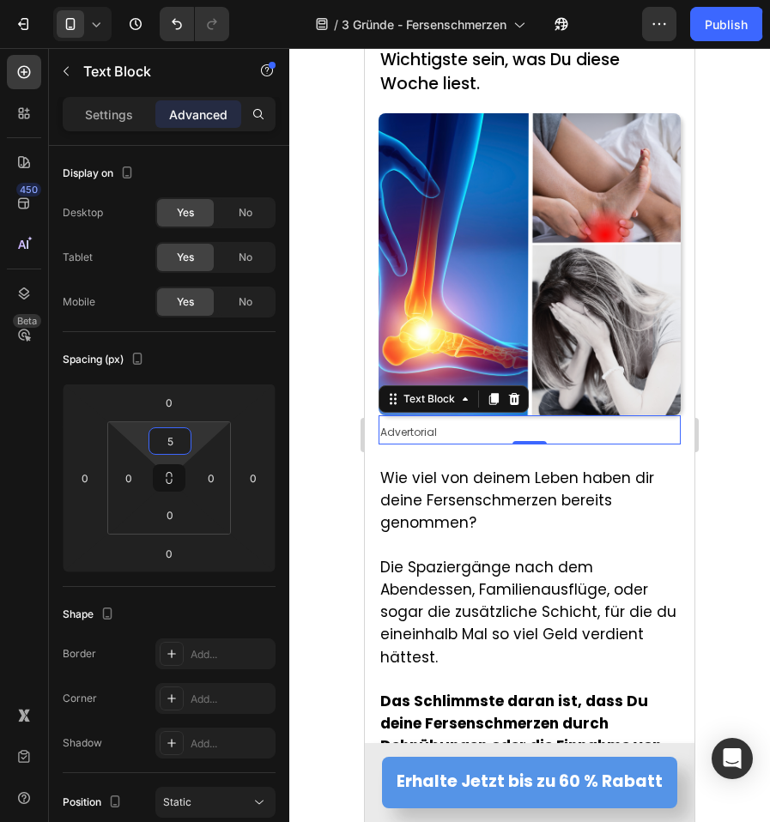
click at [349, 403] on div at bounding box center [529, 435] width 480 height 774
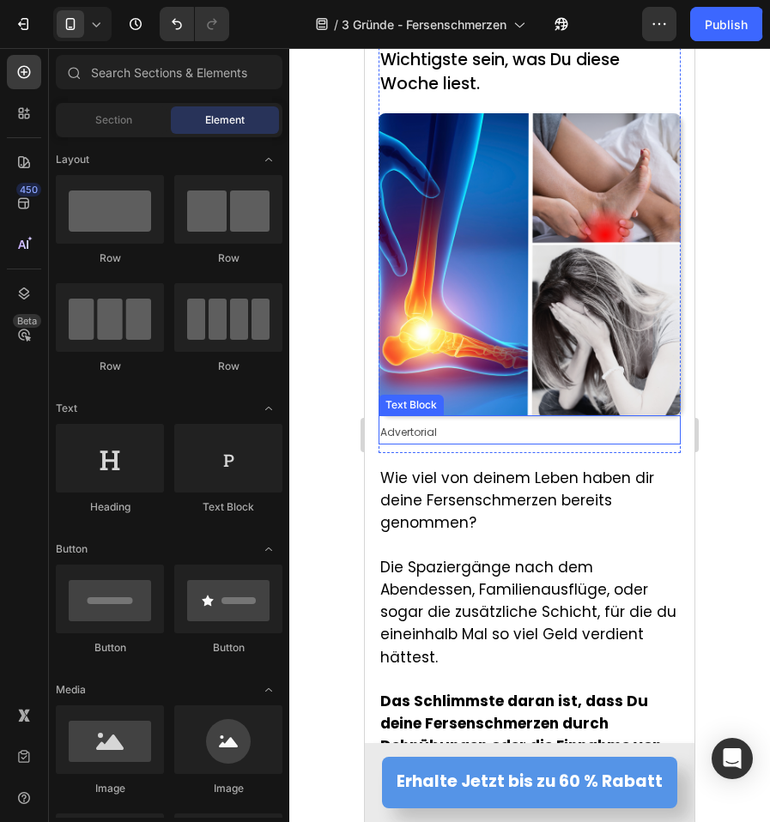
click at [413, 439] on span "Advertorial" at bounding box center [408, 432] width 57 height 15
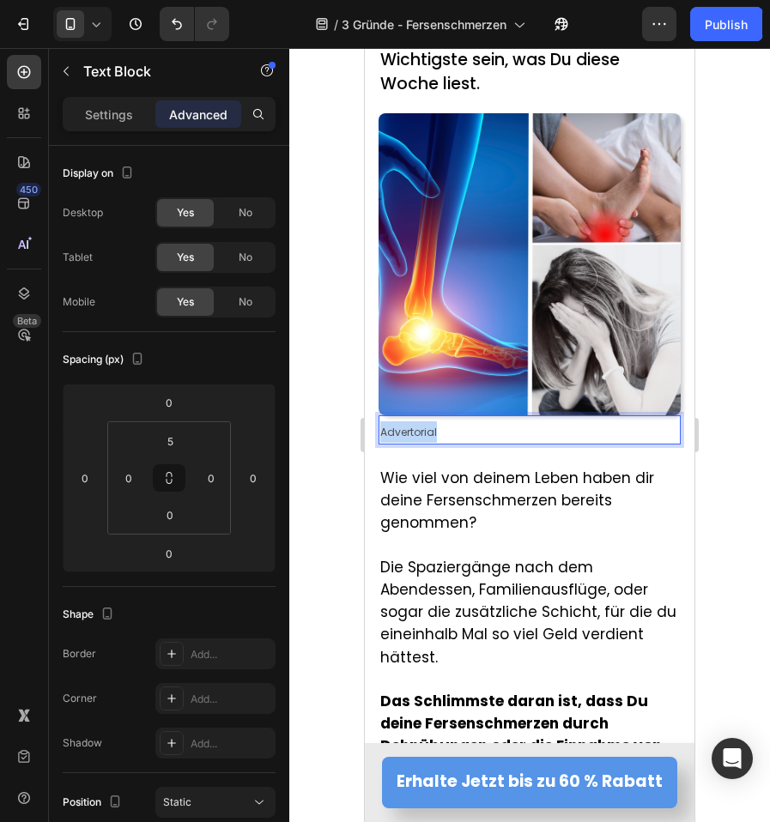
click at [413, 439] on span "Advertorial" at bounding box center [408, 432] width 57 height 15
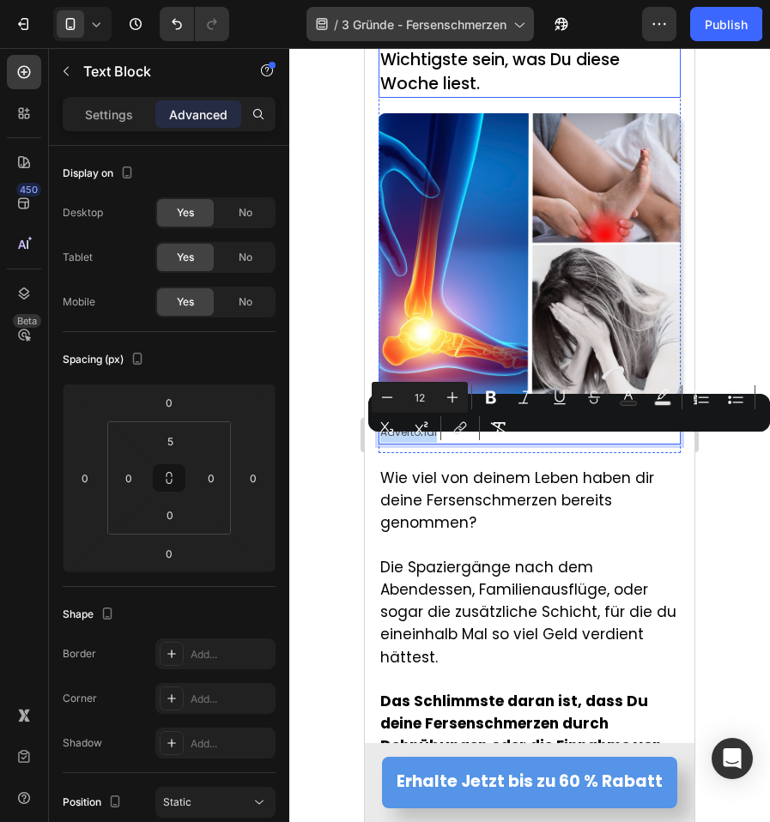
copy span "Advertorial"
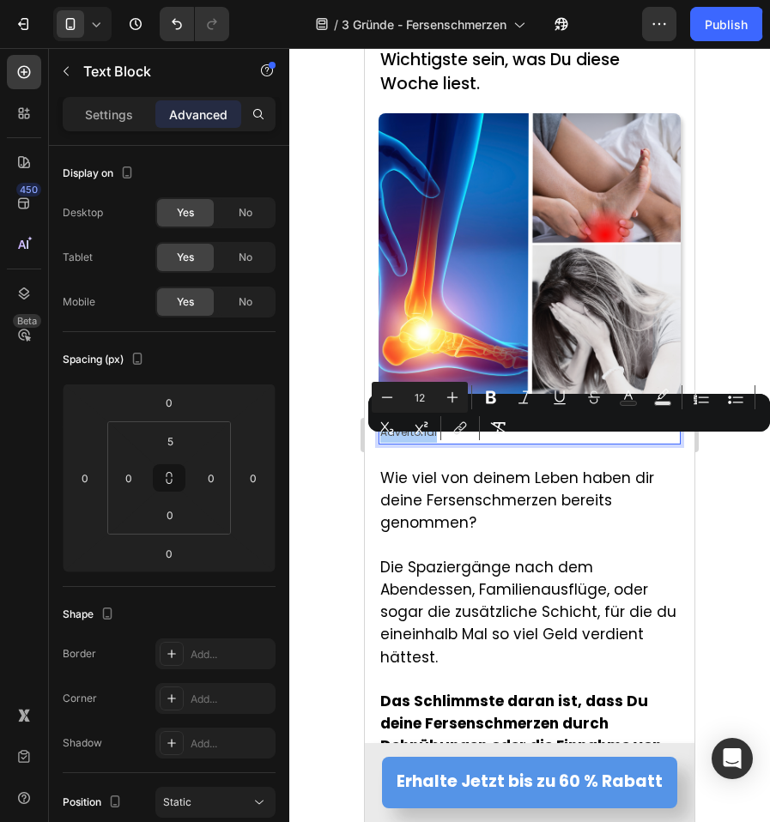
click at [323, 456] on div at bounding box center [529, 435] width 480 height 774
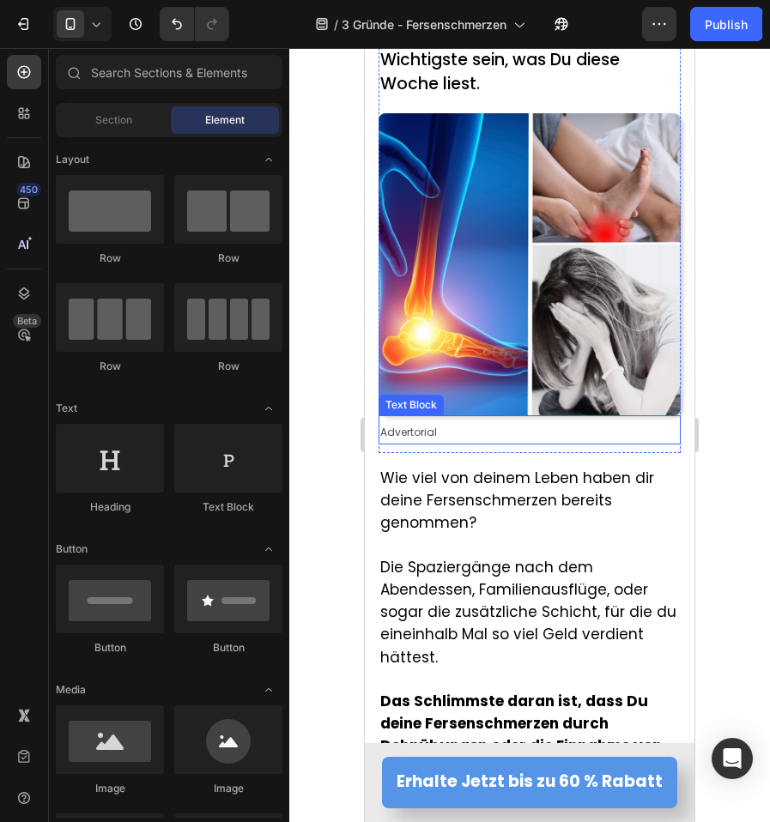
click at [429, 439] on span "Advertorial" at bounding box center [408, 432] width 57 height 15
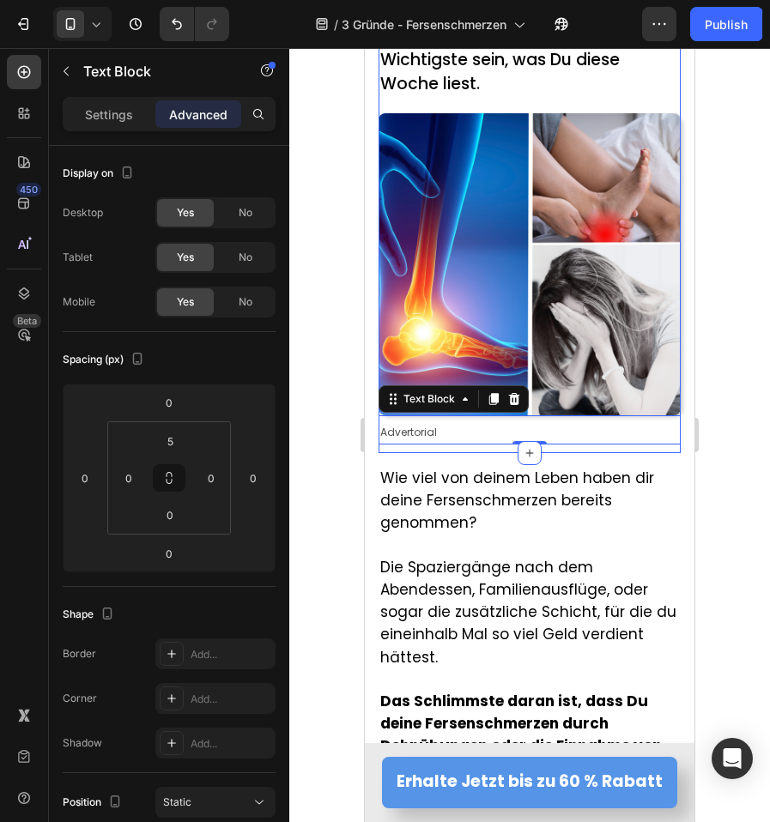
click at [498, 453] on div "3 dringende Gründe, warum du deine Fersenschmerzen jetzt behandeln solltest – B…" at bounding box center [529, 29] width 302 height 847
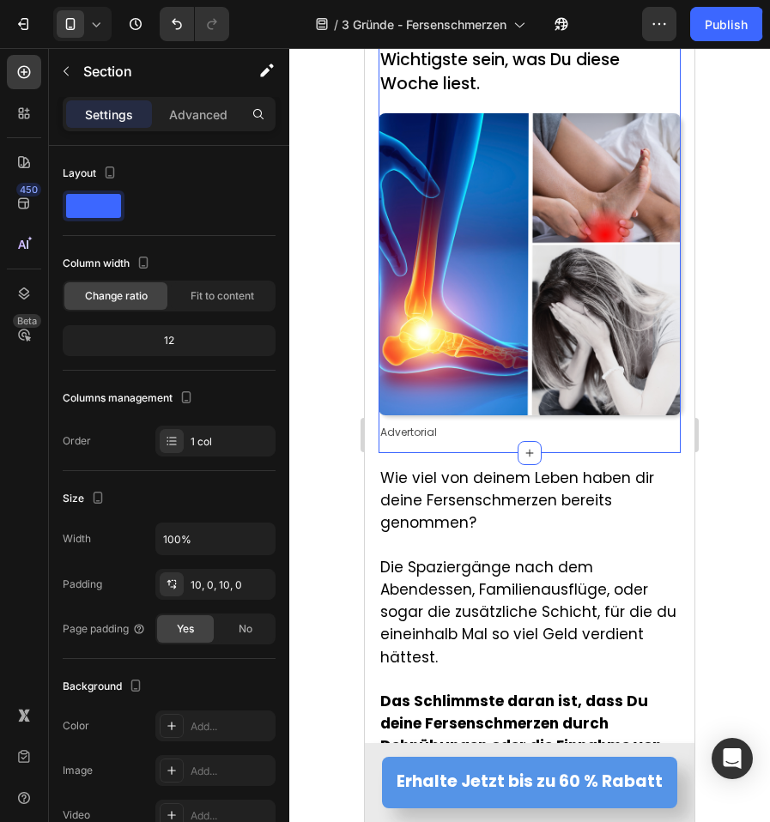
click at [335, 438] on div at bounding box center [529, 435] width 480 height 774
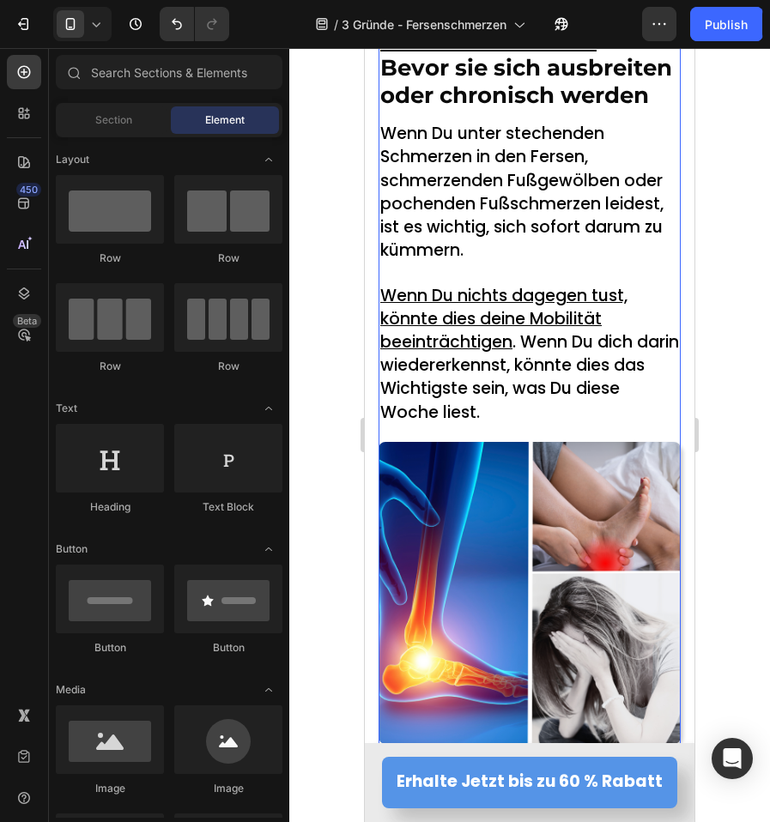
scroll to position [172, 0]
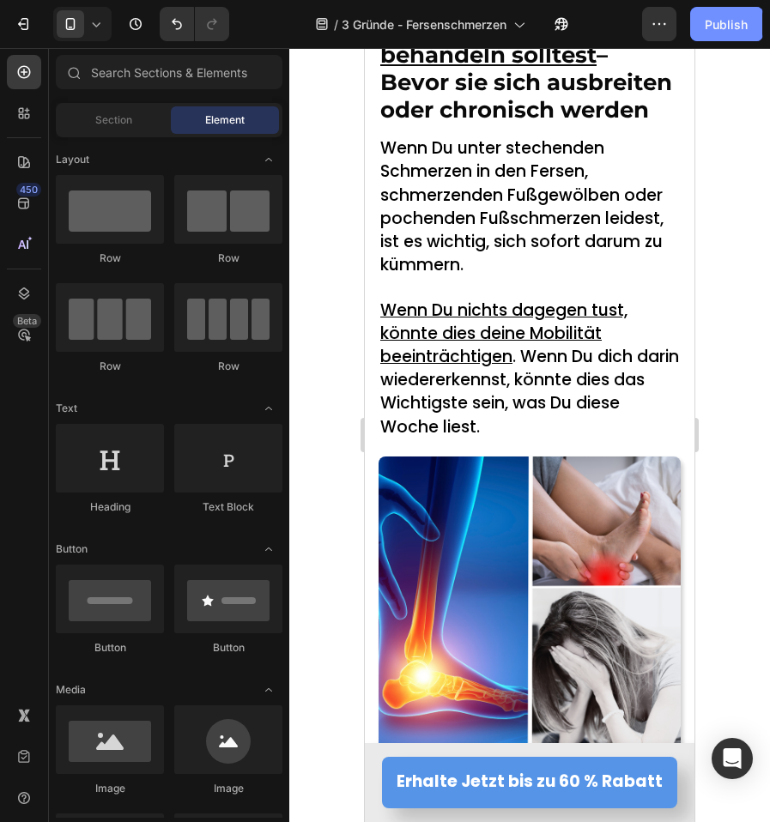
click at [709, 14] on button "Publish" at bounding box center [726, 24] width 72 height 34
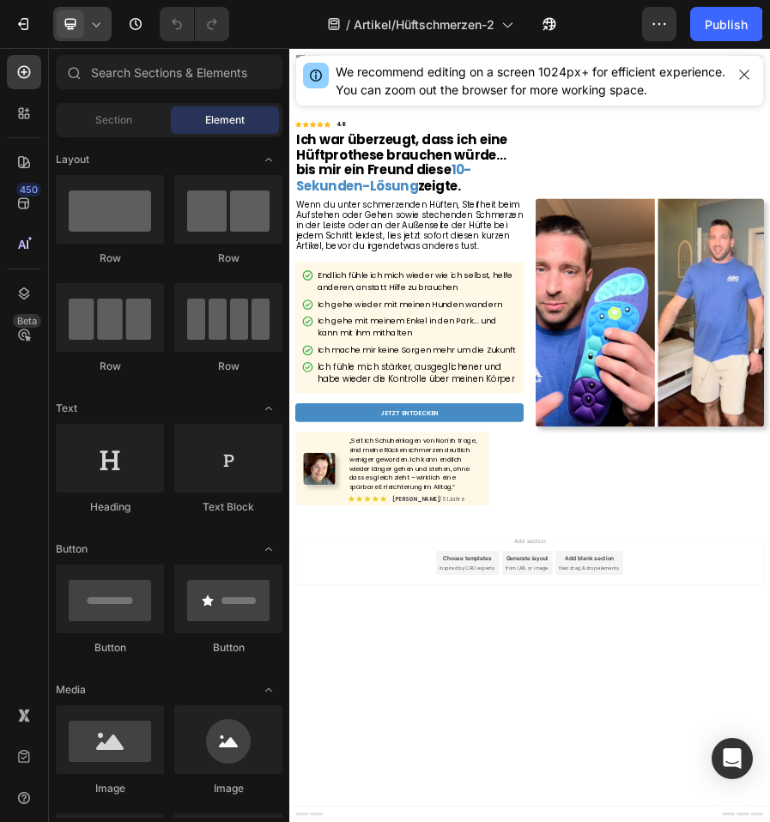
click at [91, 27] on icon at bounding box center [96, 23] width 17 height 17
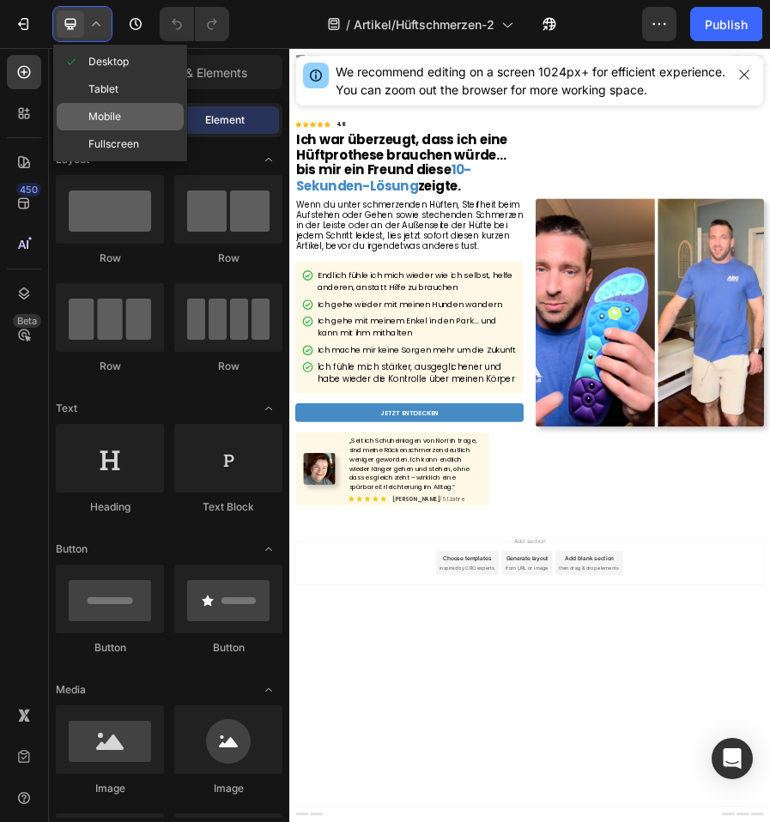
click at [107, 118] on span "Mobile" at bounding box center [104, 116] width 33 height 17
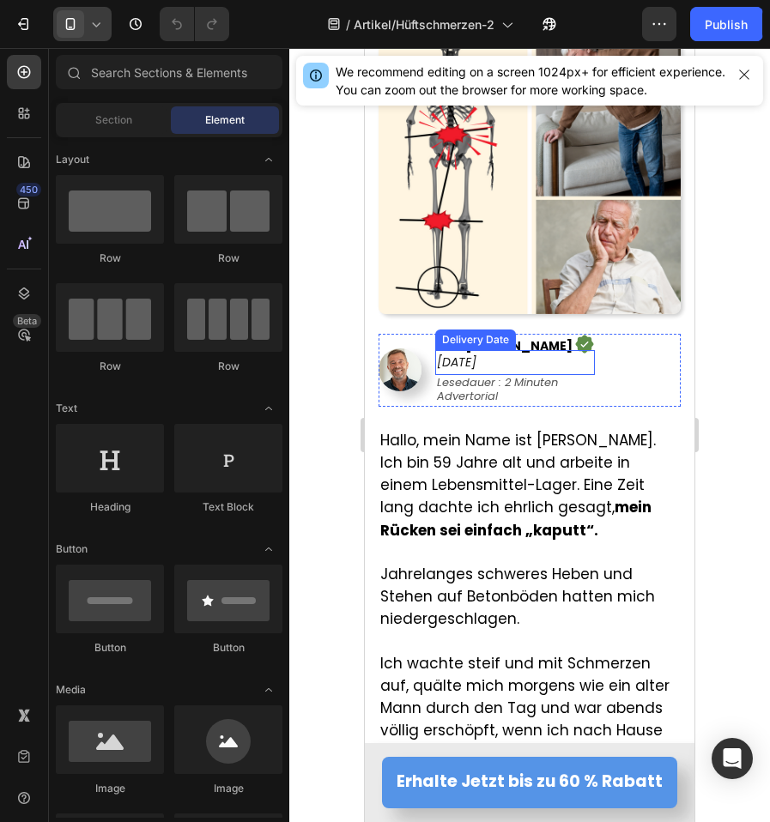
scroll to position [515, 0]
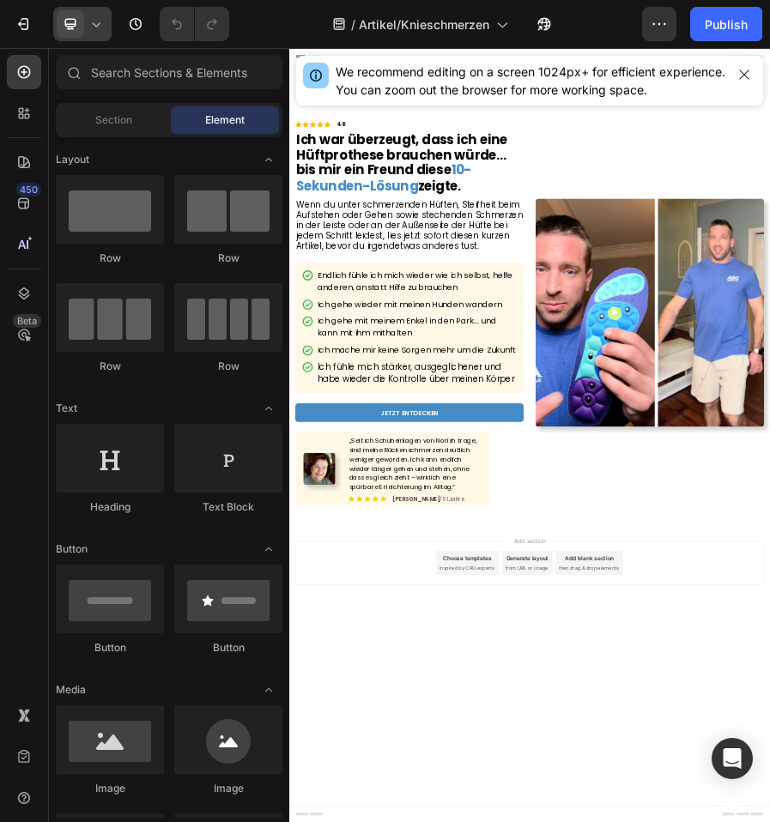
click at [100, 25] on icon at bounding box center [96, 23] width 17 height 17
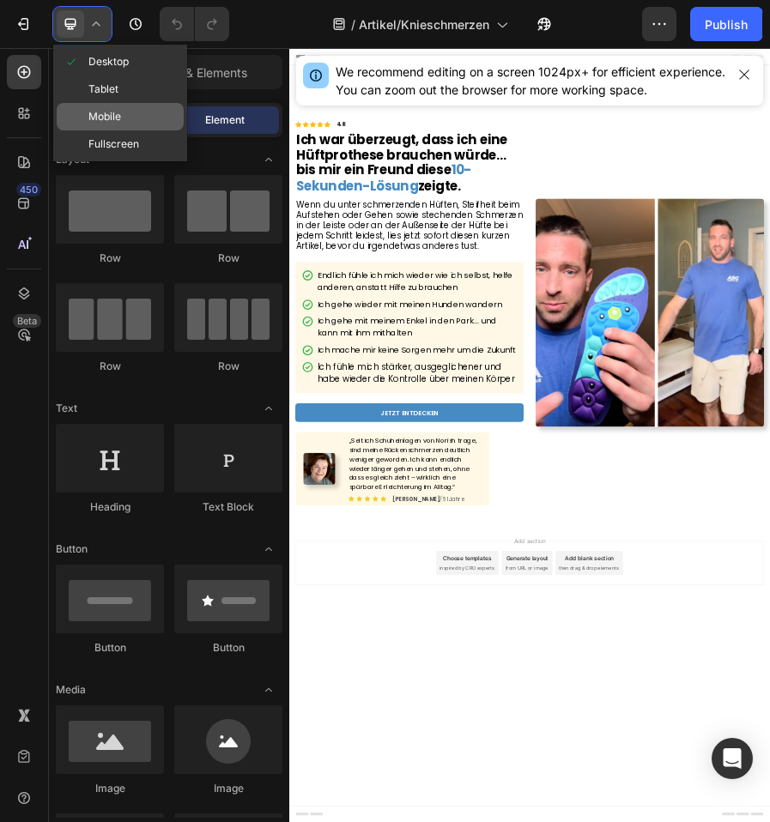
click at [108, 108] on span "Mobile" at bounding box center [104, 116] width 33 height 17
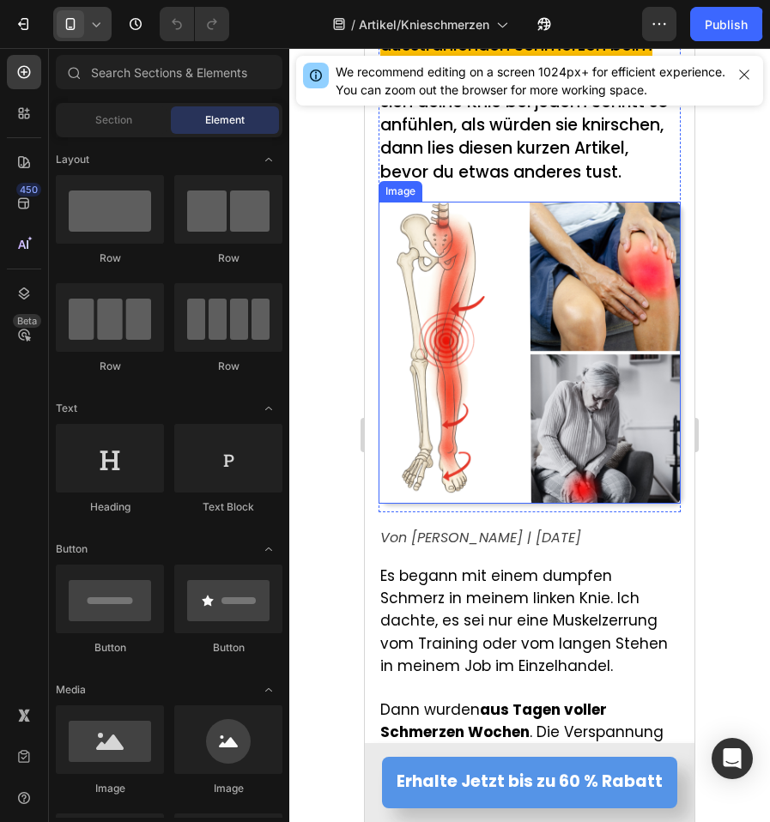
scroll to position [257, 0]
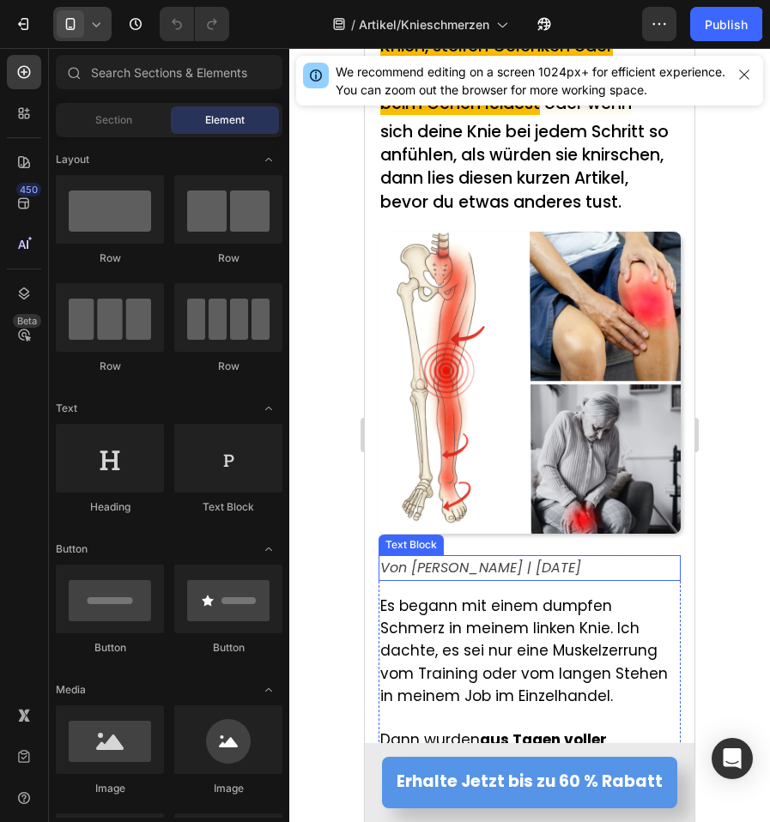
click at [581, 577] on span "Von [PERSON_NAME] | [DATE]" at bounding box center [480, 568] width 201 height 20
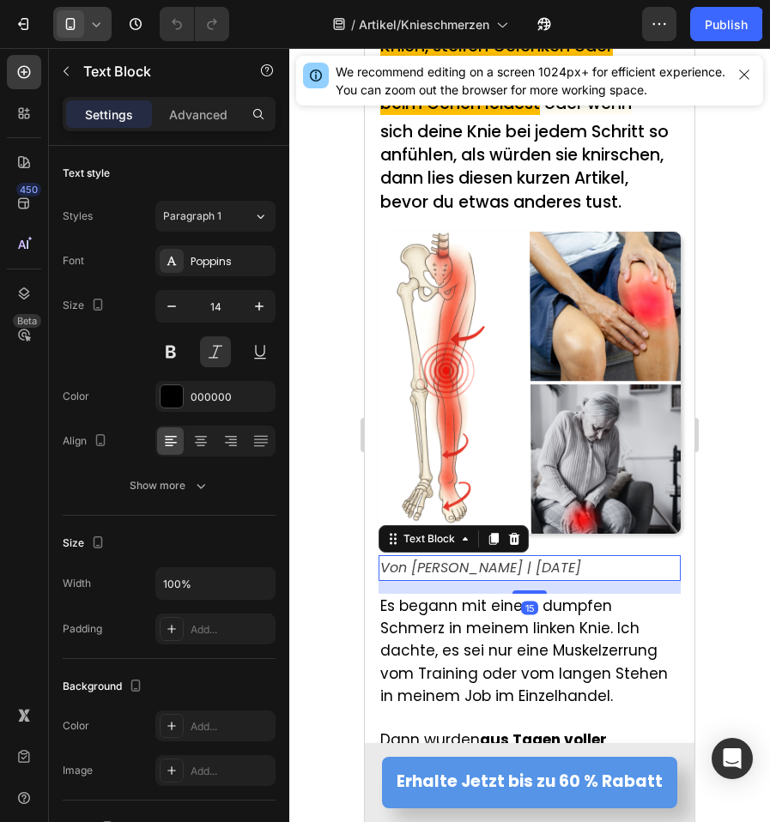
drag, startPoint x: 601, startPoint y: 581, endPoint x: 633, endPoint y: 582, distance: 31.8
click at [581, 577] on span "Von [PERSON_NAME] | [DATE]" at bounding box center [480, 568] width 201 height 20
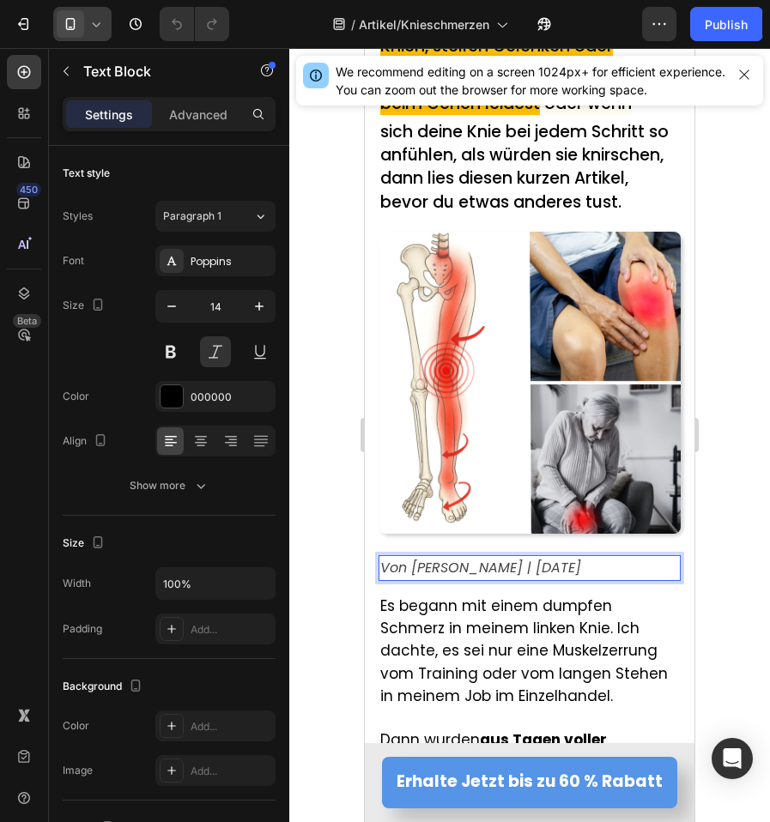
click at [634, 579] on p "Von [PERSON_NAME] | [DATE]" at bounding box center [529, 568] width 299 height 22
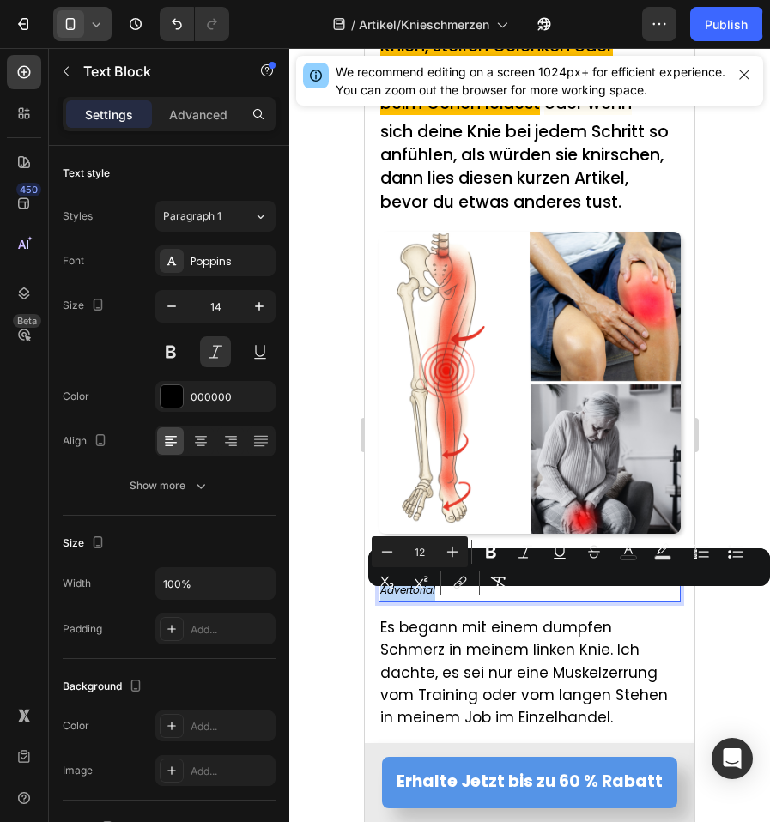
drag, startPoint x: 447, startPoint y: 602, endPoint x: 379, endPoint y: 607, distance: 68.0
click at [379, 602] on div "Von [PERSON_NAME] | [DATE] Advertorial" at bounding box center [529, 578] width 302 height 47
click at [632, 558] on icon "Editor contextual toolbar" at bounding box center [627, 551] width 17 height 17
type input "000000"
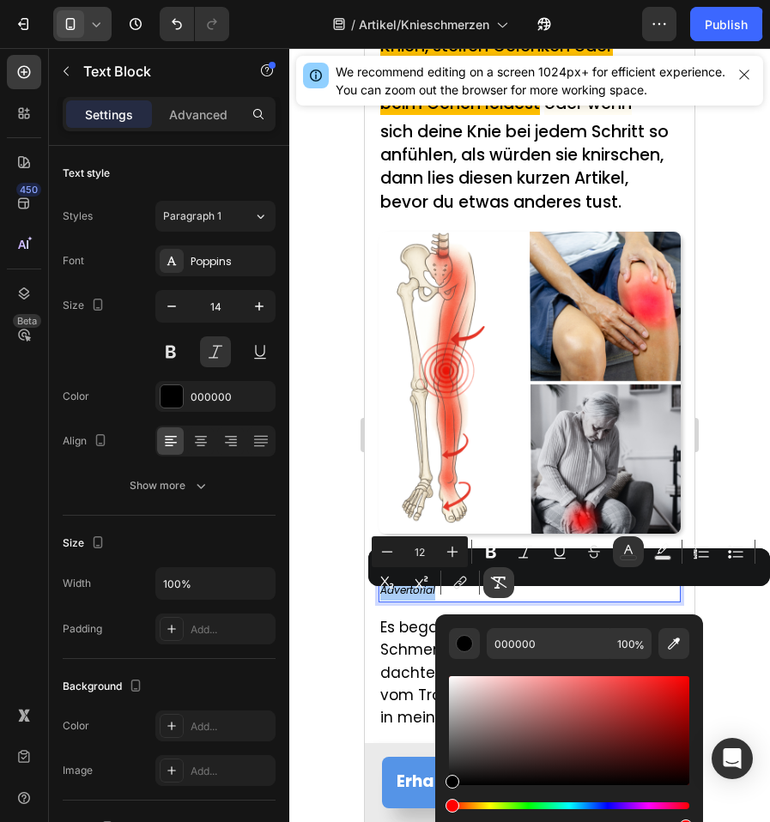
click at [501, 597] on button "Remove Format" at bounding box center [498, 582] width 31 height 31
type input "14"
click at [501, 596] on button "Remove Format" at bounding box center [498, 582] width 31 height 31
click at [341, 391] on div at bounding box center [529, 435] width 480 height 774
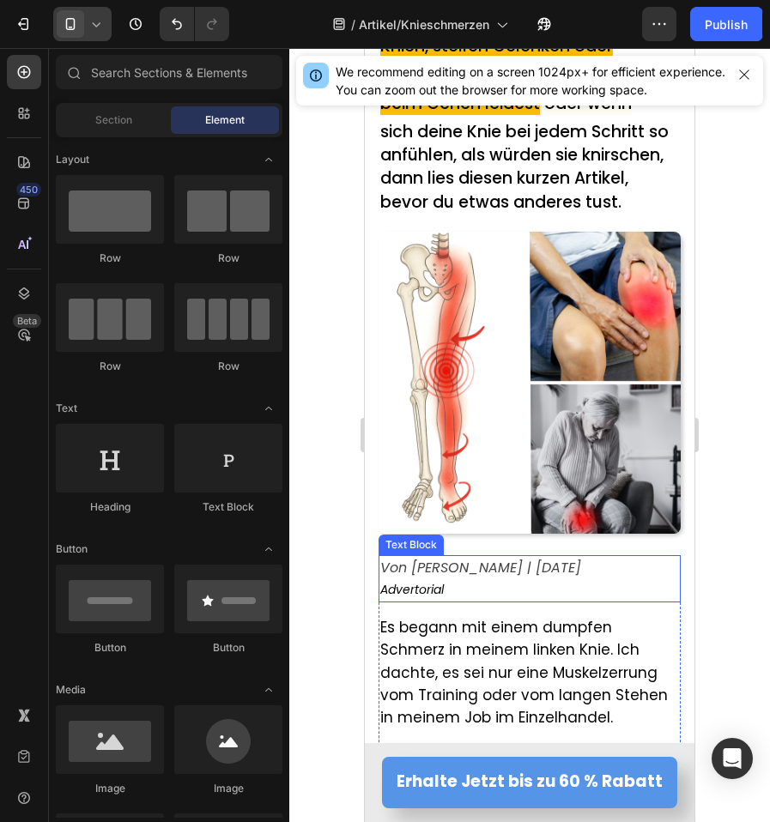
click at [494, 577] on span "Von [PERSON_NAME] | [DATE]" at bounding box center [480, 568] width 201 height 20
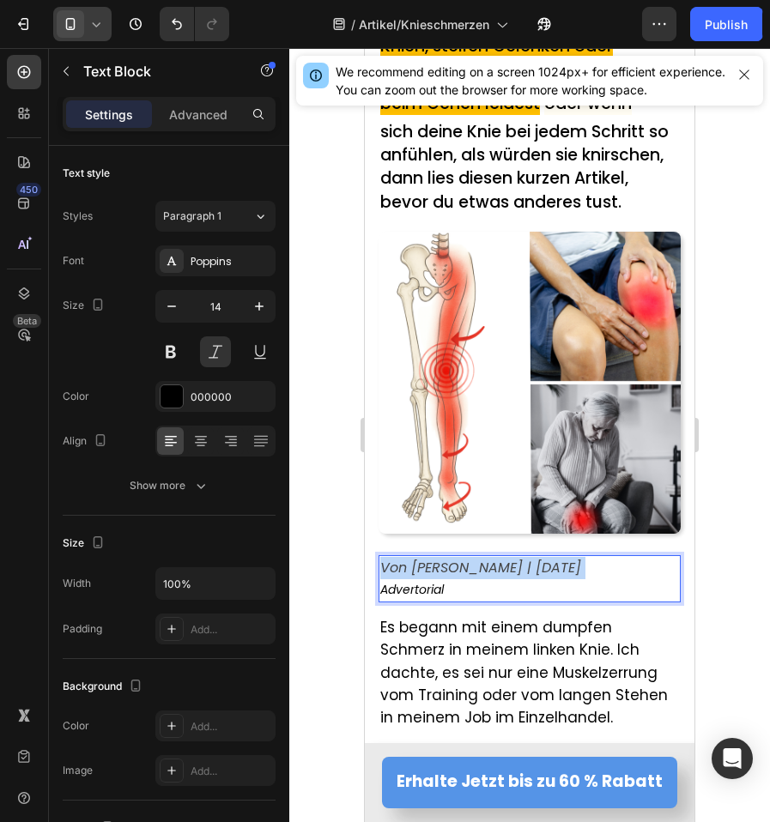
click at [494, 577] on span "Von [PERSON_NAME] | [DATE]" at bounding box center [480, 568] width 201 height 20
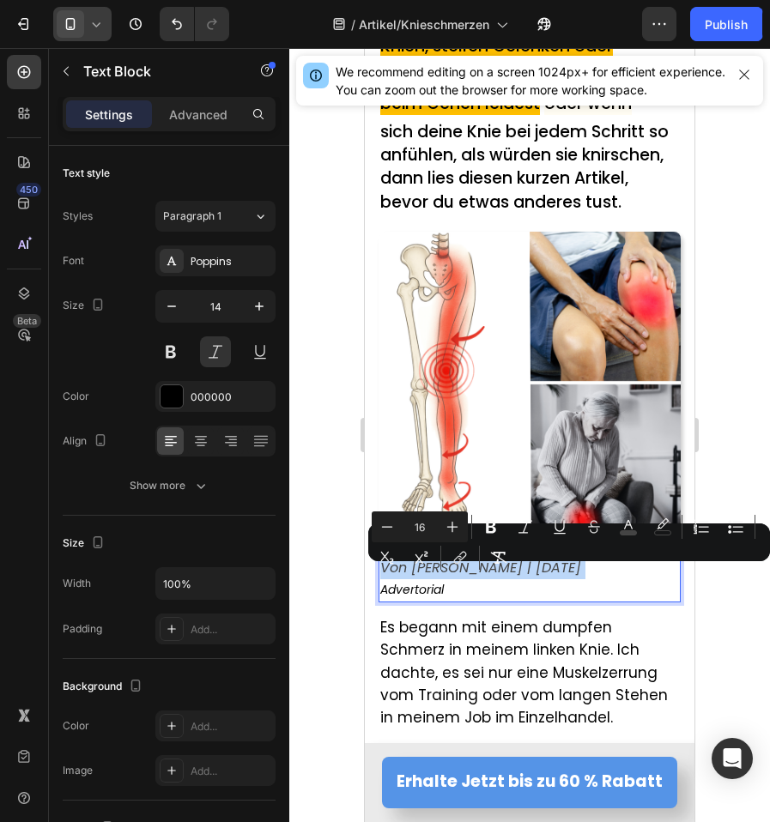
click at [494, 577] on span "Von [PERSON_NAME] | [DATE]" at bounding box center [480, 568] width 201 height 20
click at [617, 529] on button "color" at bounding box center [628, 526] width 31 height 31
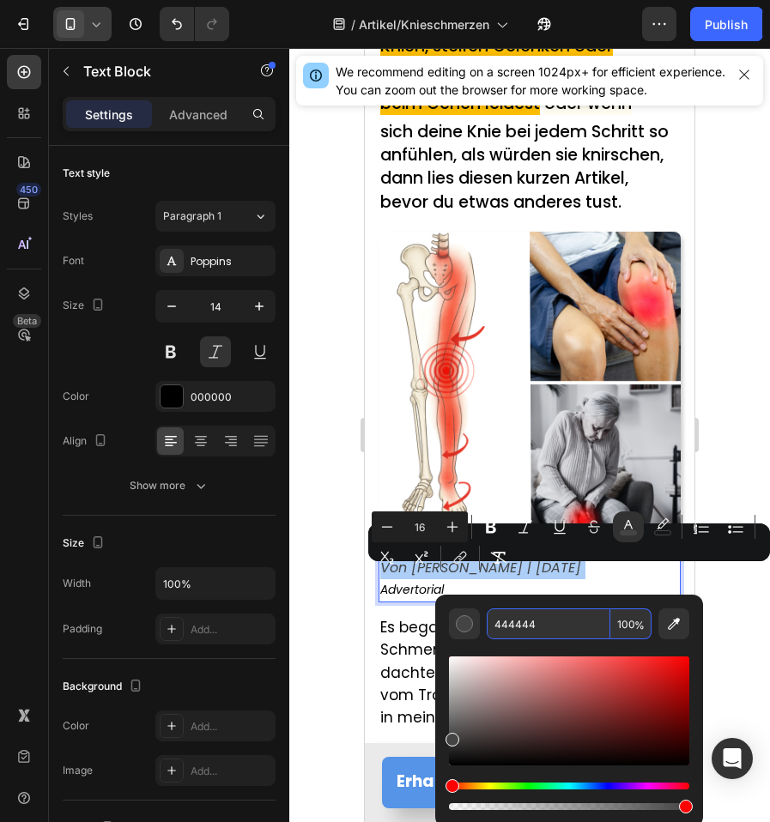
click at [548, 637] on input "444444" at bounding box center [548, 623] width 124 height 31
type input "14"
click at [395, 601] on p "Advertorial" at bounding box center [529, 589] width 299 height 21
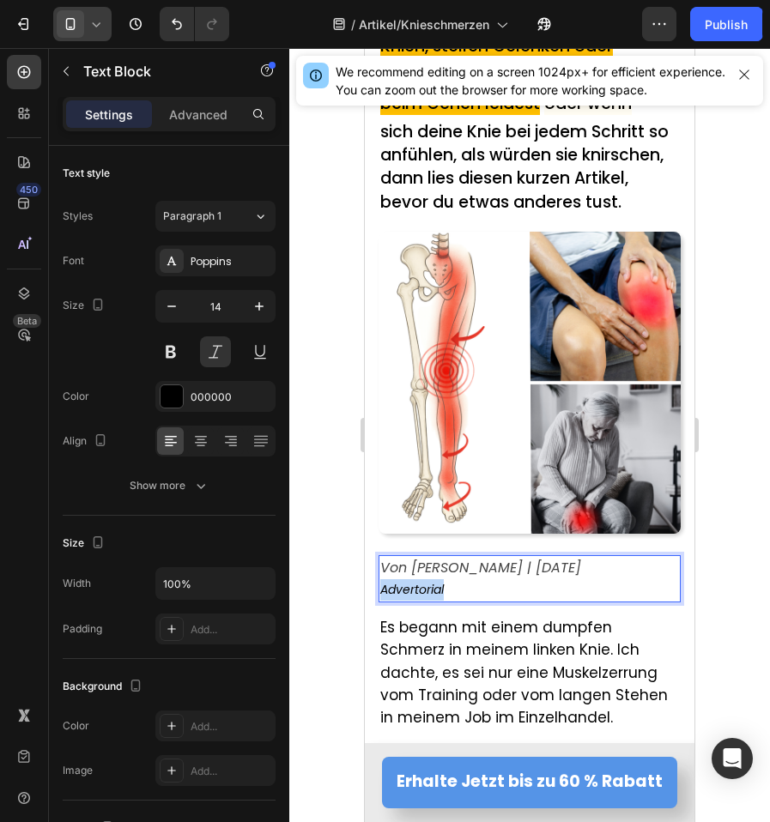
click at [395, 601] on p "Advertorial" at bounding box center [529, 589] width 299 height 21
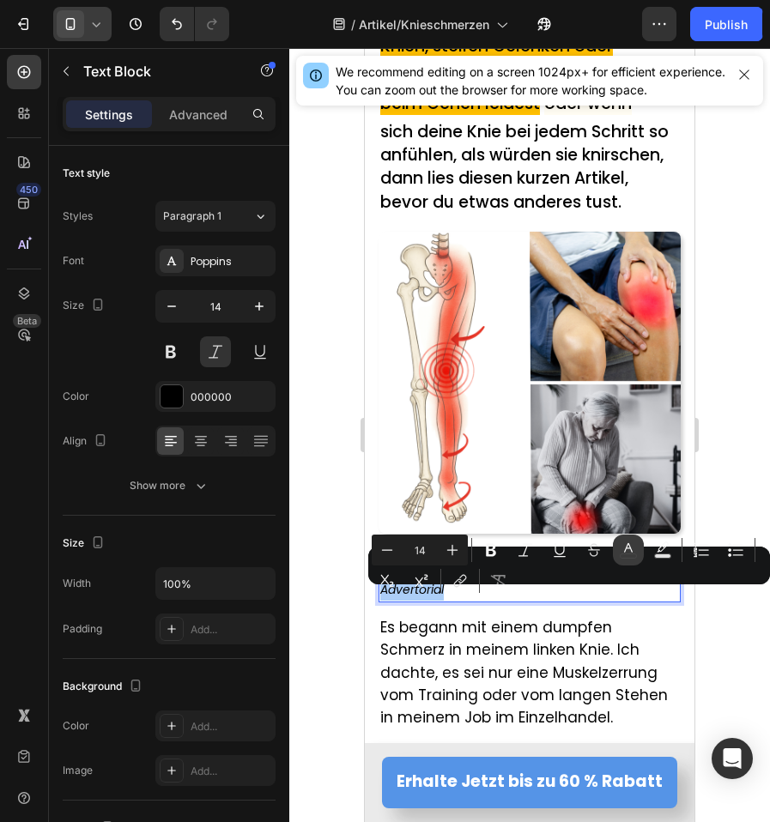
click at [619, 559] on button "color" at bounding box center [628, 549] width 31 height 31
type input "000000"
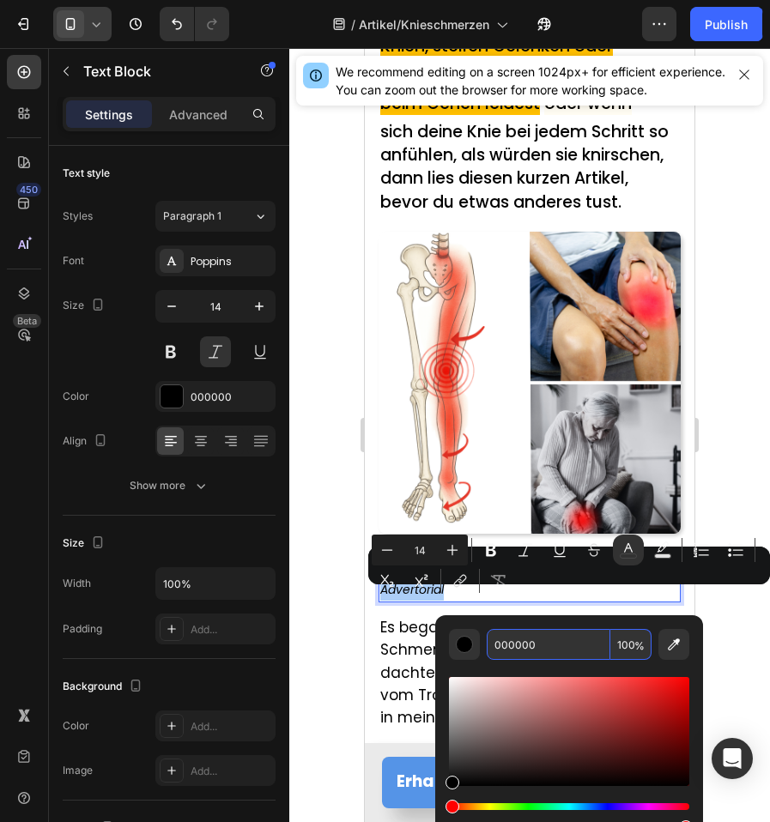
click at [558, 639] on input "000000" at bounding box center [548, 644] width 124 height 31
paste input "444444"
type input "444444"
click at [353, 605] on div at bounding box center [529, 435] width 480 height 774
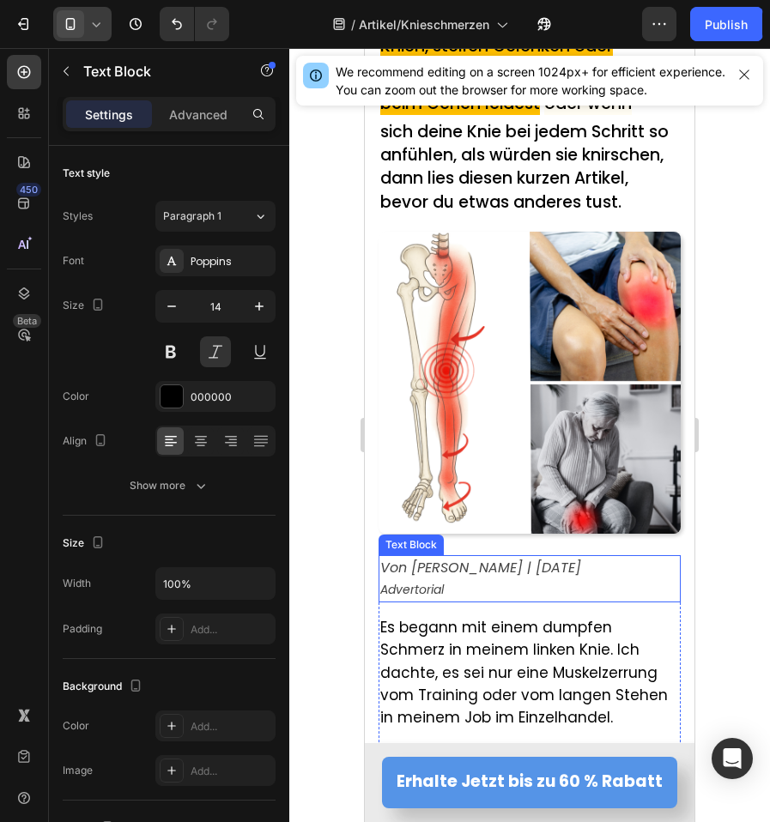
click at [486, 597] on p "Advertorial" at bounding box center [529, 589] width 299 height 21
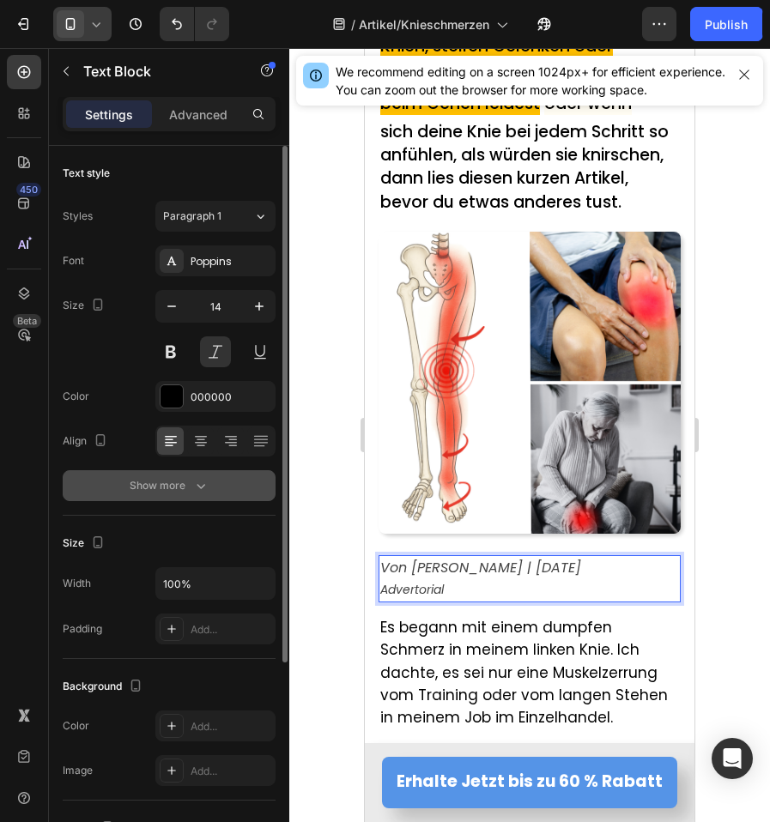
click at [218, 485] on button "Show more" at bounding box center [169, 485] width 213 height 31
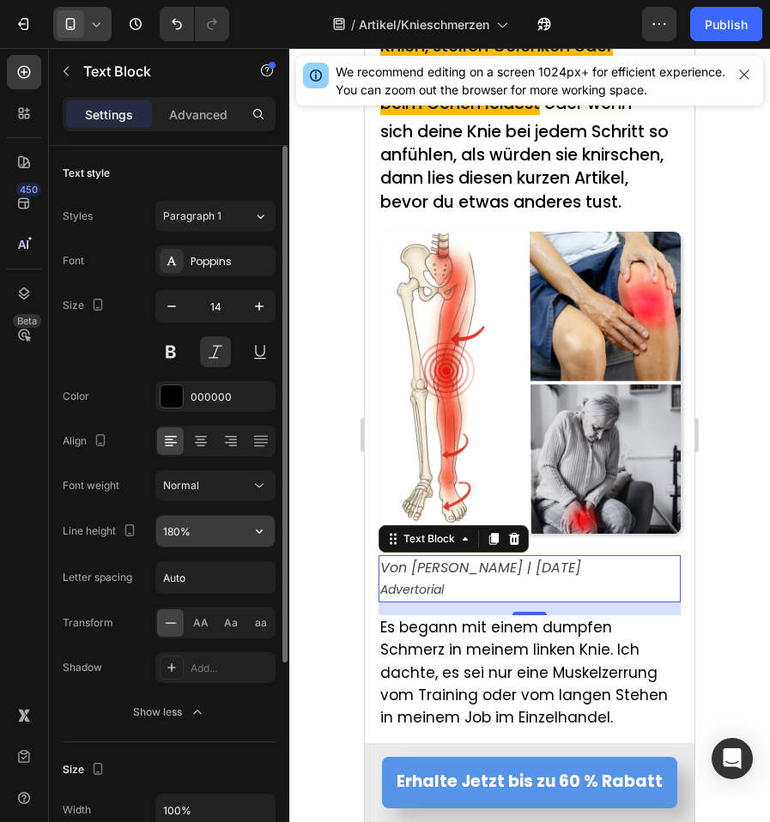
click at [223, 539] on input "180%" at bounding box center [215, 531] width 118 height 31
click at [257, 536] on icon "button" at bounding box center [259, 530] width 17 height 17
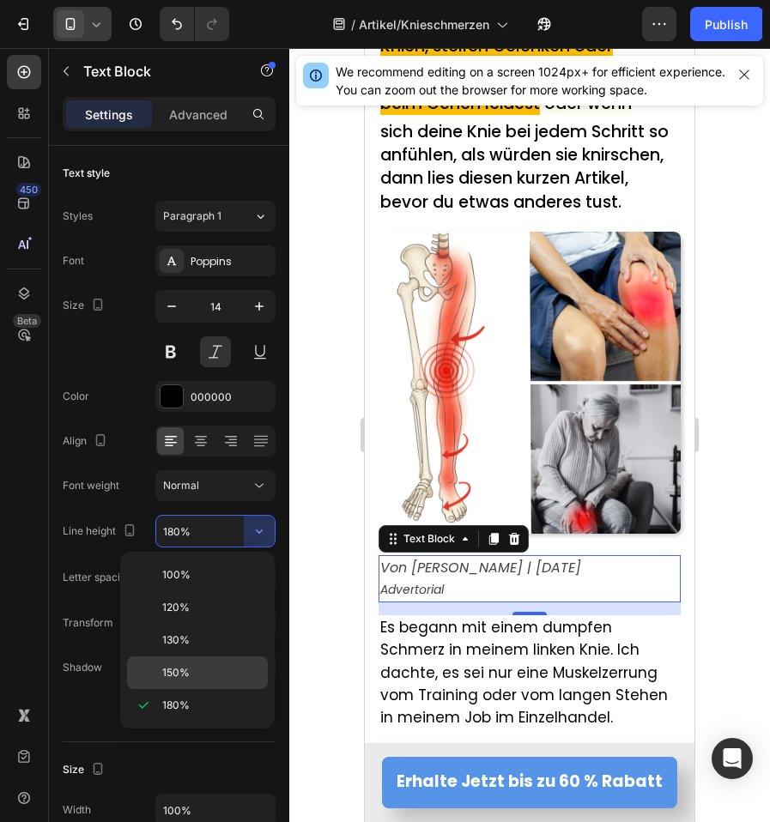
click at [208, 663] on div "150%" at bounding box center [197, 672] width 141 height 33
type input "150%"
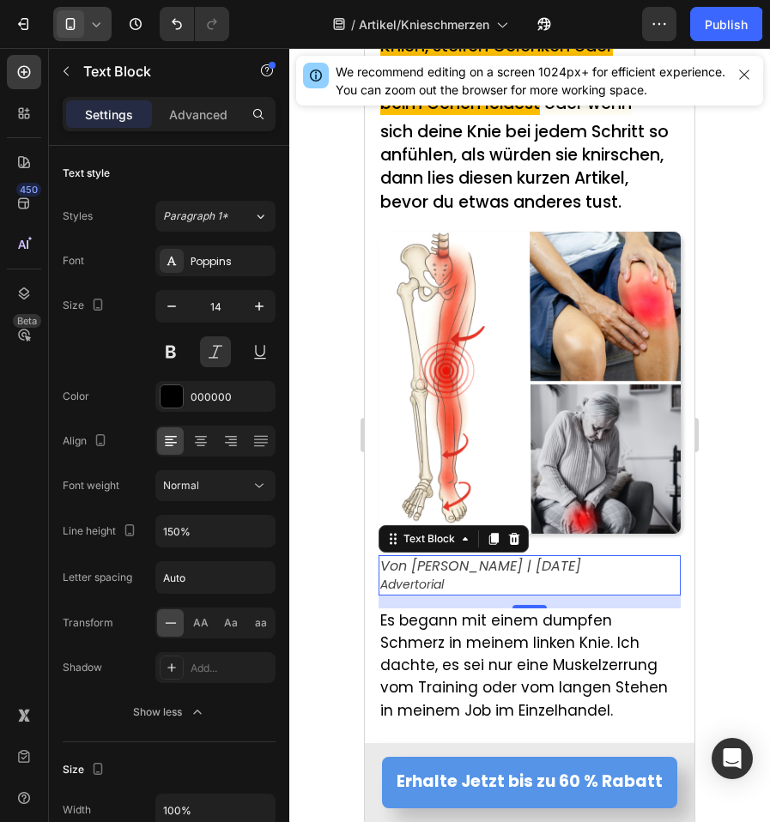
click at [305, 570] on div at bounding box center [529, 435] width 480 height 774
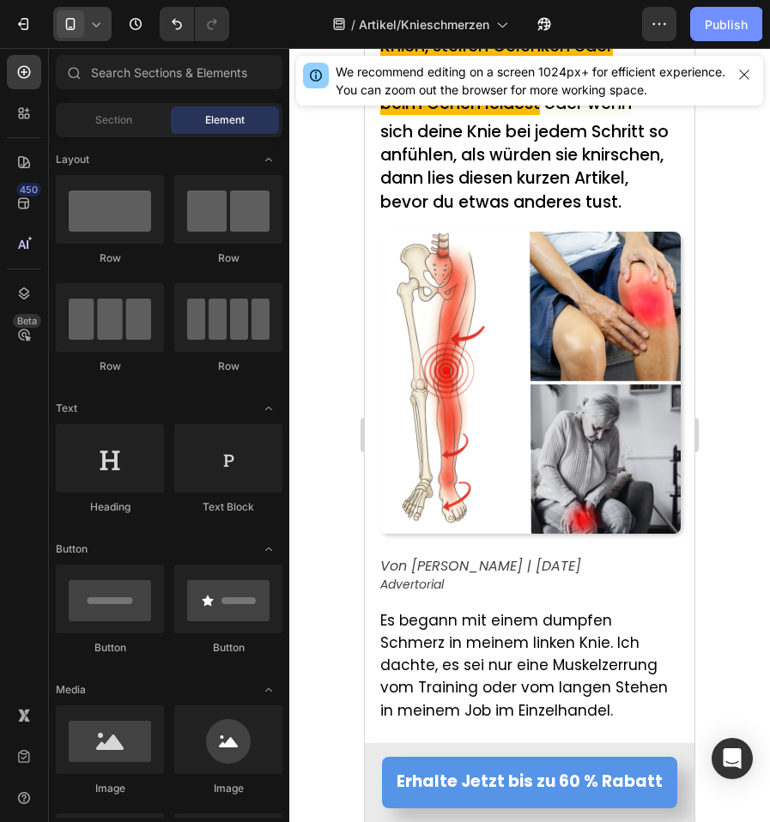
click at [715, 22] on div "Publish" at bounding box center [725, 24] width 43 height 18
